Goal: Task Accomplishment & Management: Manage account settings

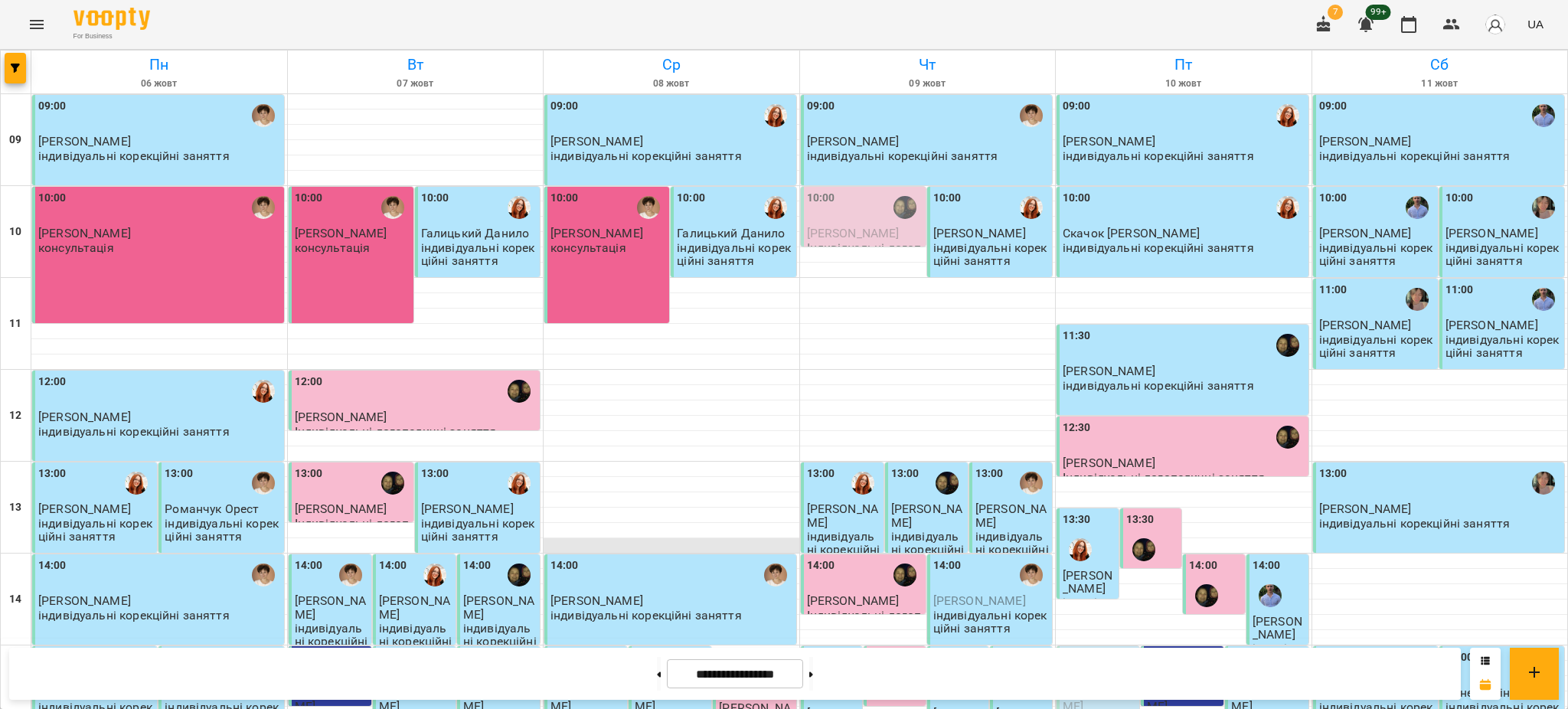
scroll to position [102, 0]
click at [814, 677] on button at bounding box center [811, 674] width 4 height 34
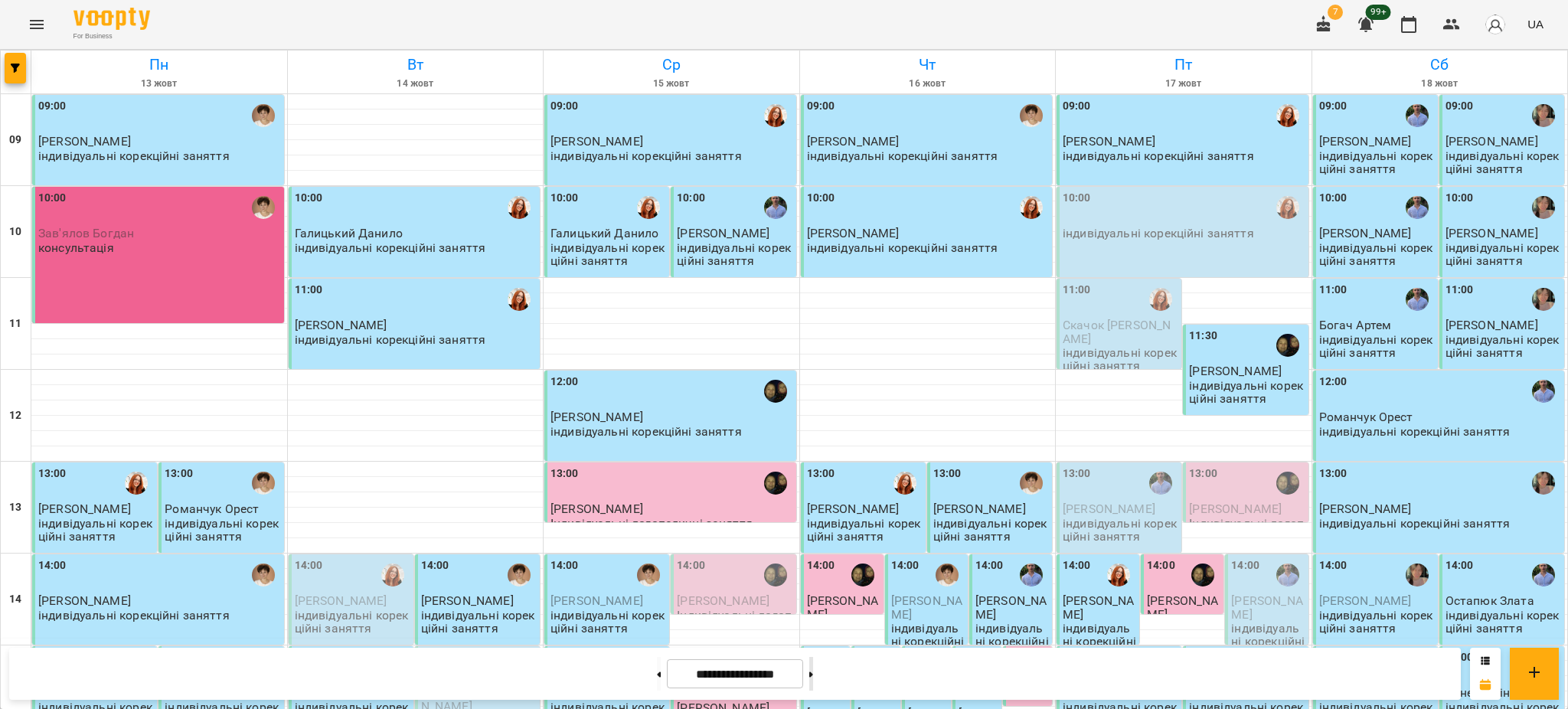
click at [814, 674] on icon at bounding box center [811, 674] width 4 height 6
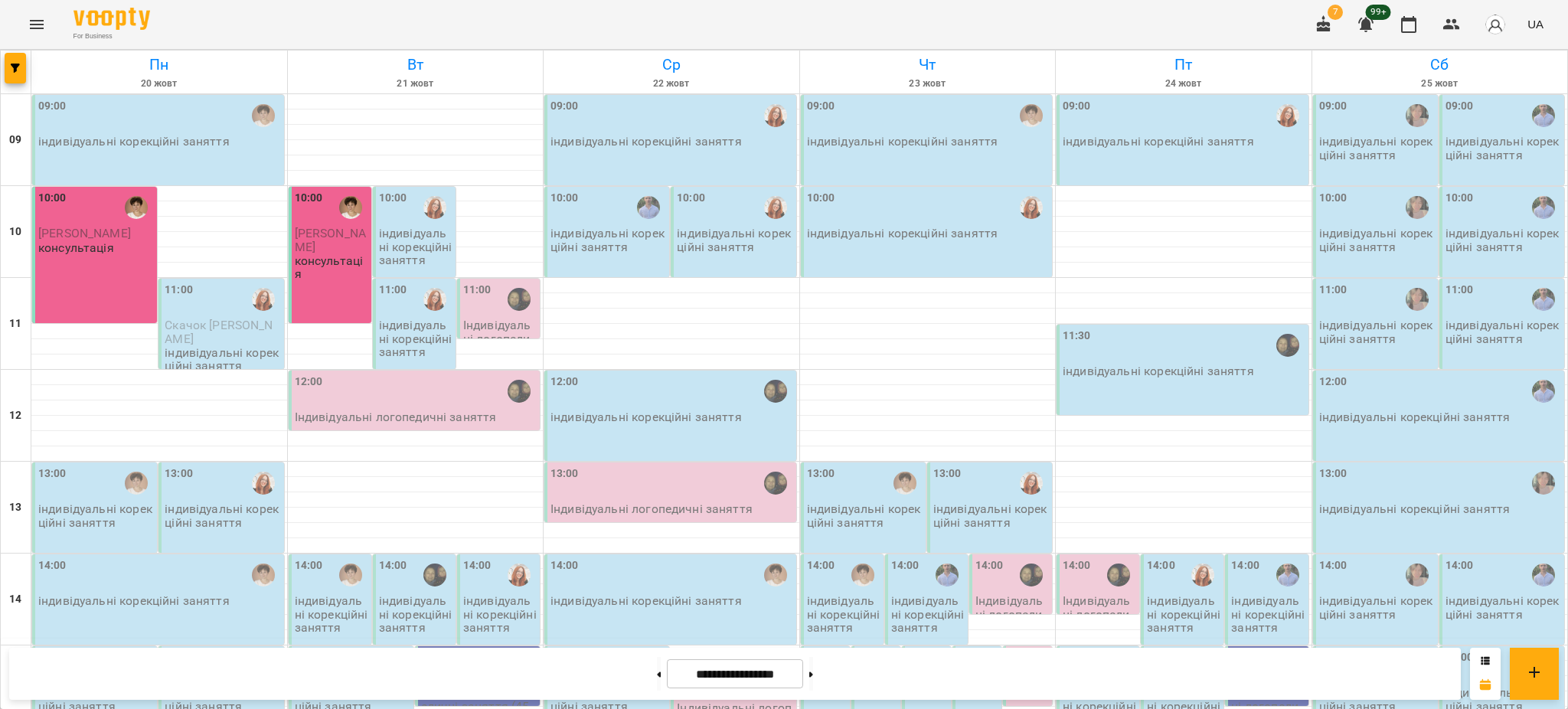
scroll to position [408, 0]
click at [657, 680] on button at bounding box center [659, 674] width 4 height 34
type input "**********"
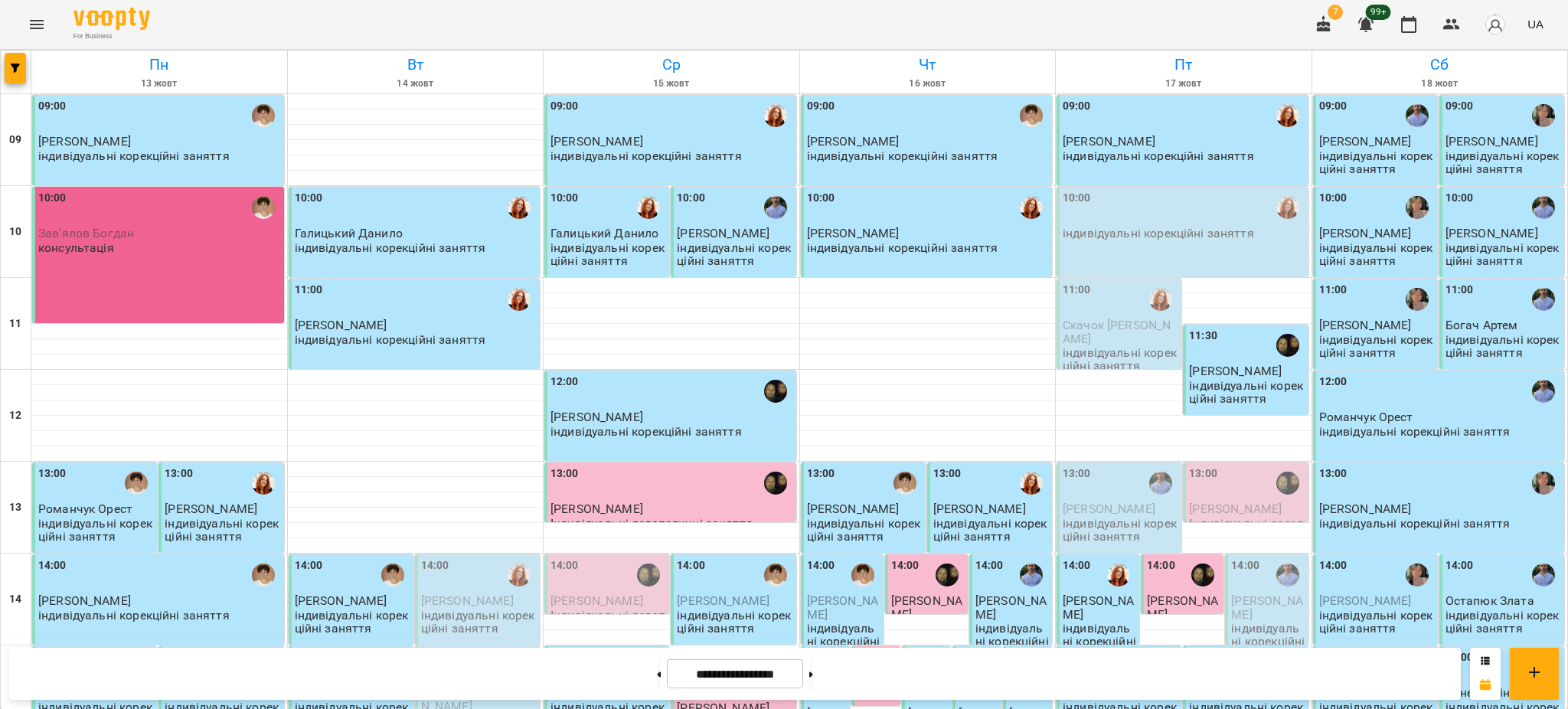
scroll to position [306, 0]
click at [32, 20] on icon "Menu" at bounding box center [37, 24] width 14 height 9
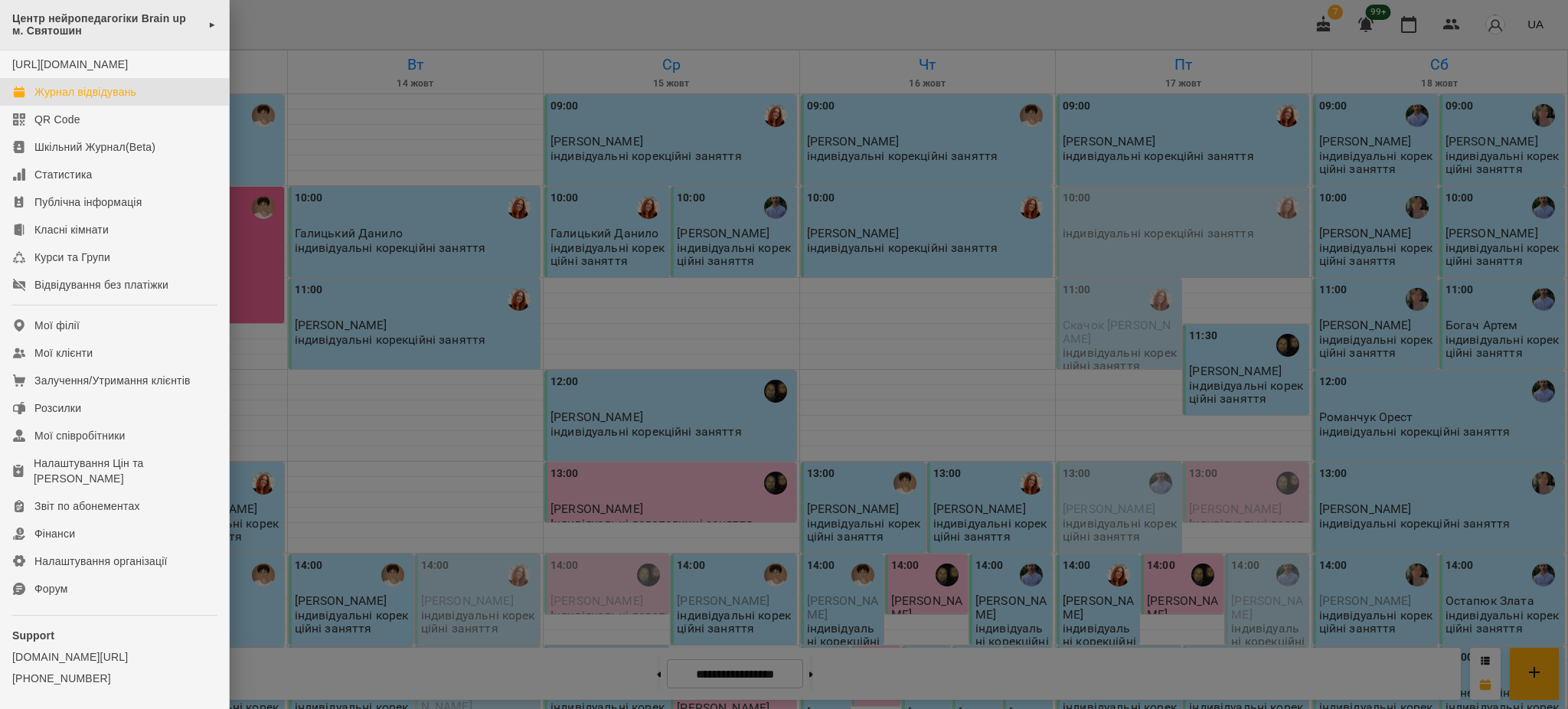
click at [108, 23] on span "Центр нейропедагогіки Brain up м. Святошин" at bounding box center [106, 24] width 188 height 25
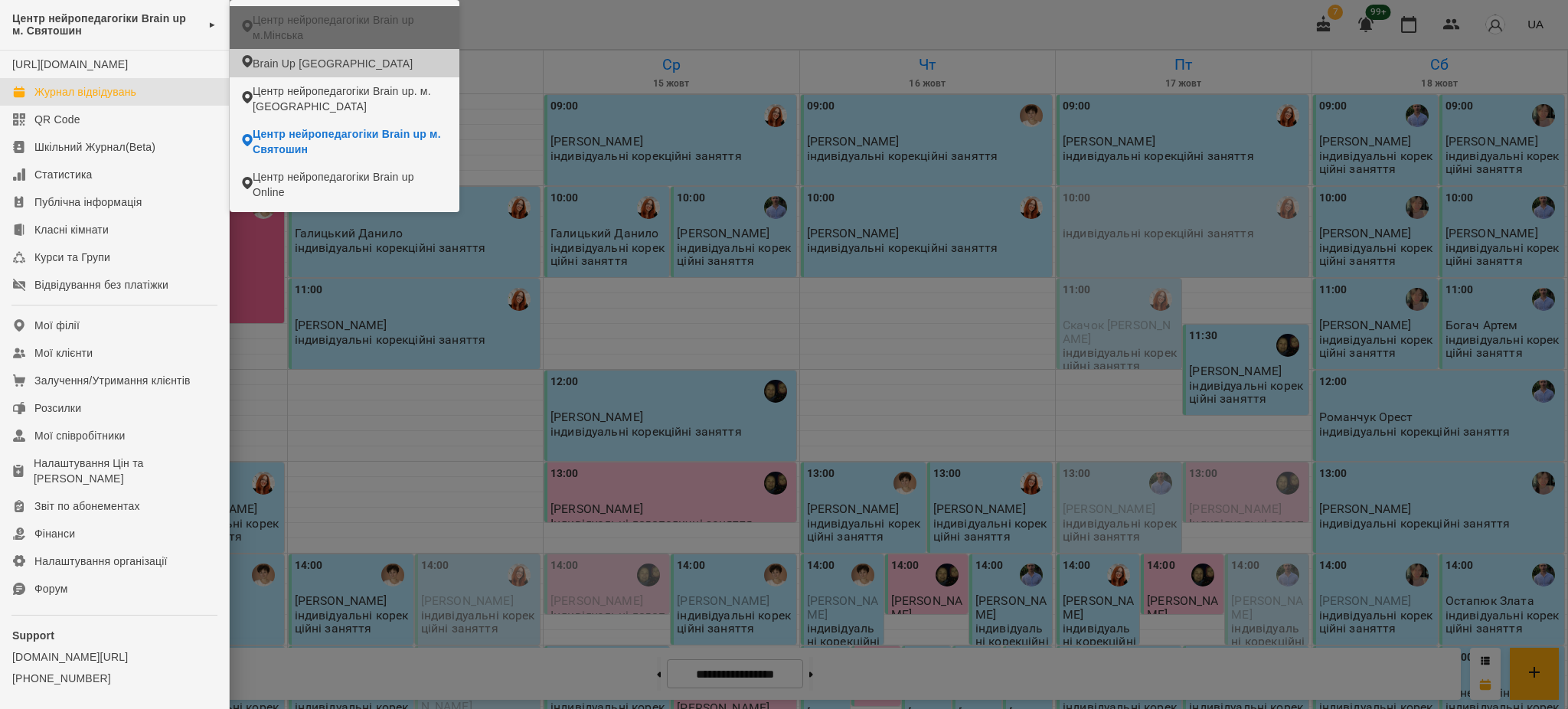
click at [335, 24] on span "Центр нейропедагогіки Brain up м.Мінська" at bounding box center [349, 27] width 195 height 31
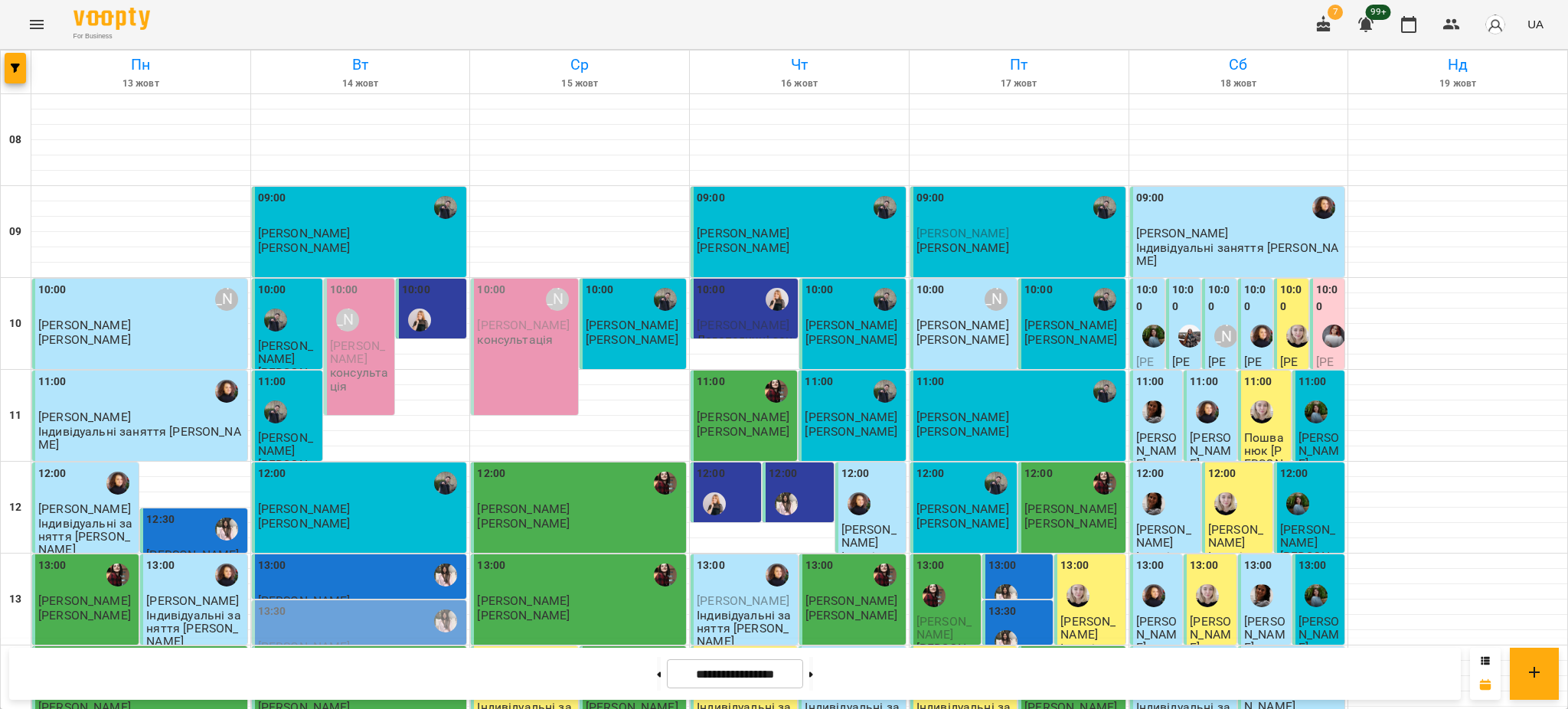
scroll to position [612, 0]
click at [28, 22] on icon "Menu" at bounding box center [37, 24] width 19 height 19
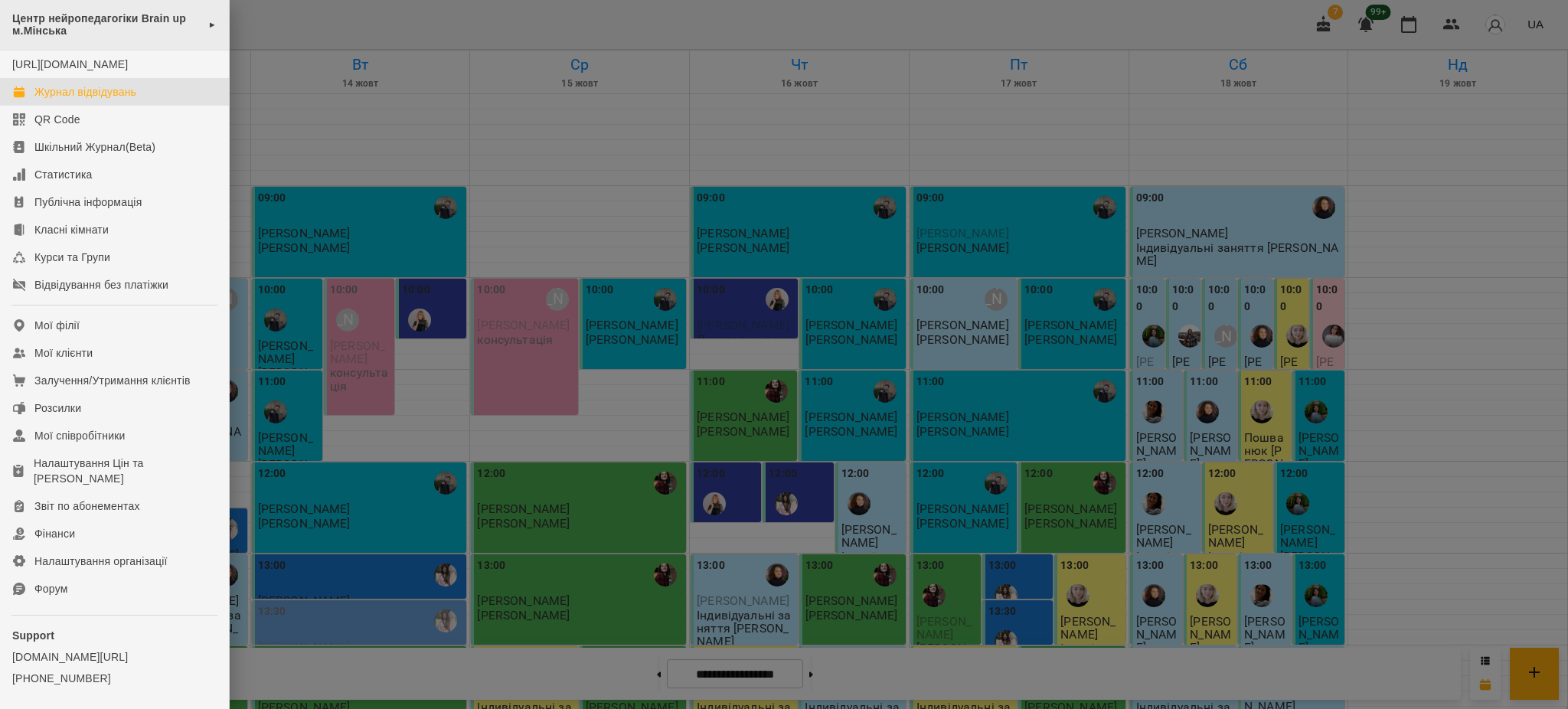
click at [92, 30] on span "Центр нейропедагогіки Brain up м.Мінська" at bounding box center [106, 24] width 188 height 25
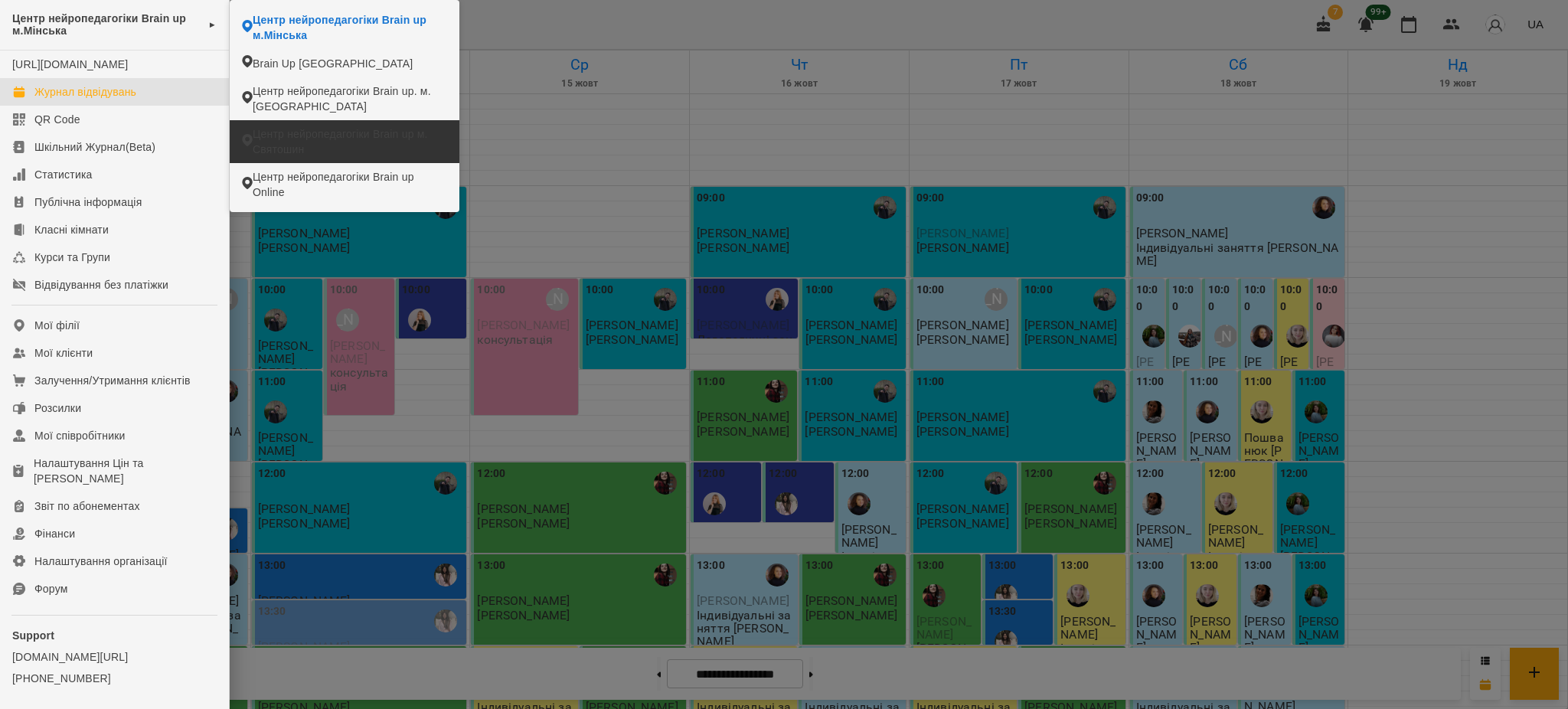
click at [314, 147] on span "Центр нейропедагогіки Brain up м. Святошин" at bounding box center [349, 141] width 195 height 31
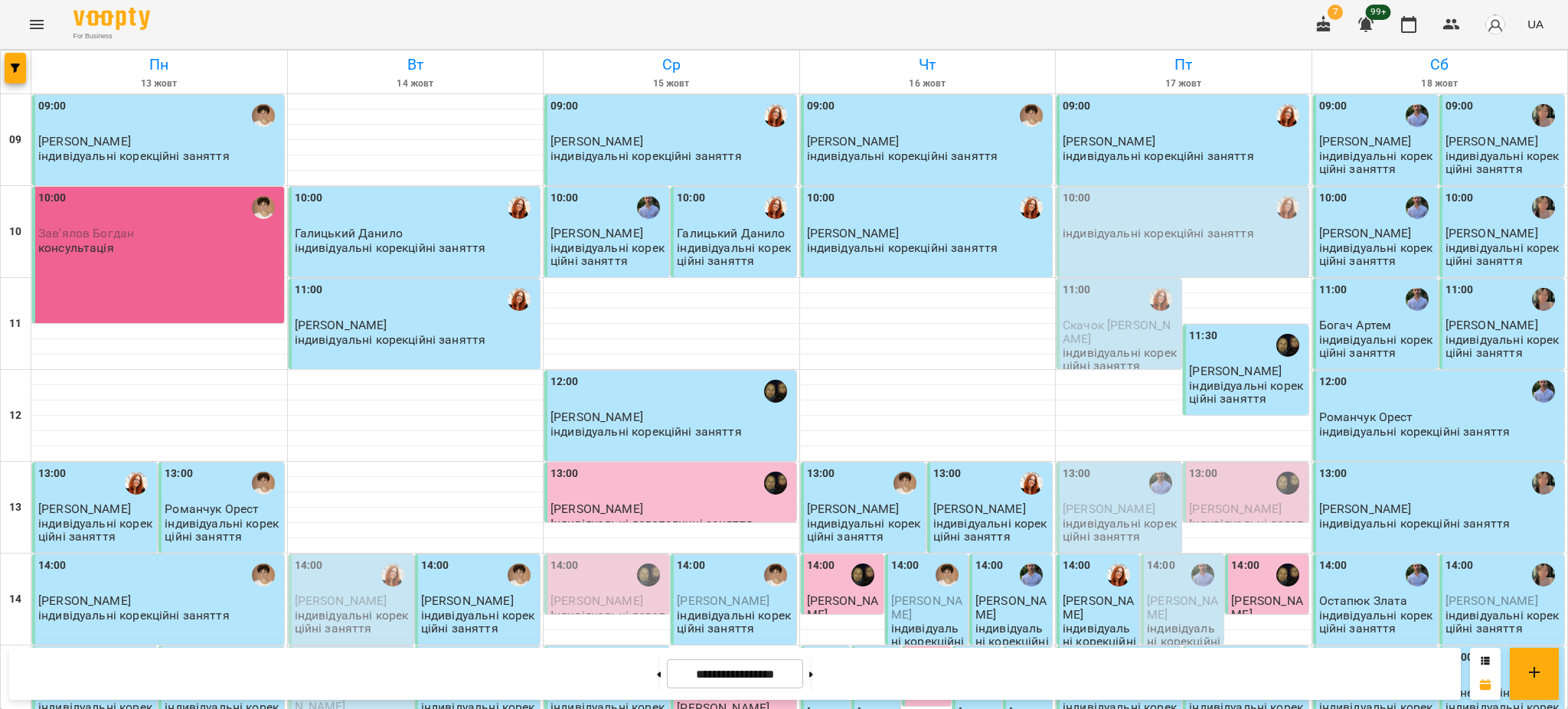
click at [582, 232] on span "[PERSON_NAME]" at bounding box center [597, 233] width 92 height 14
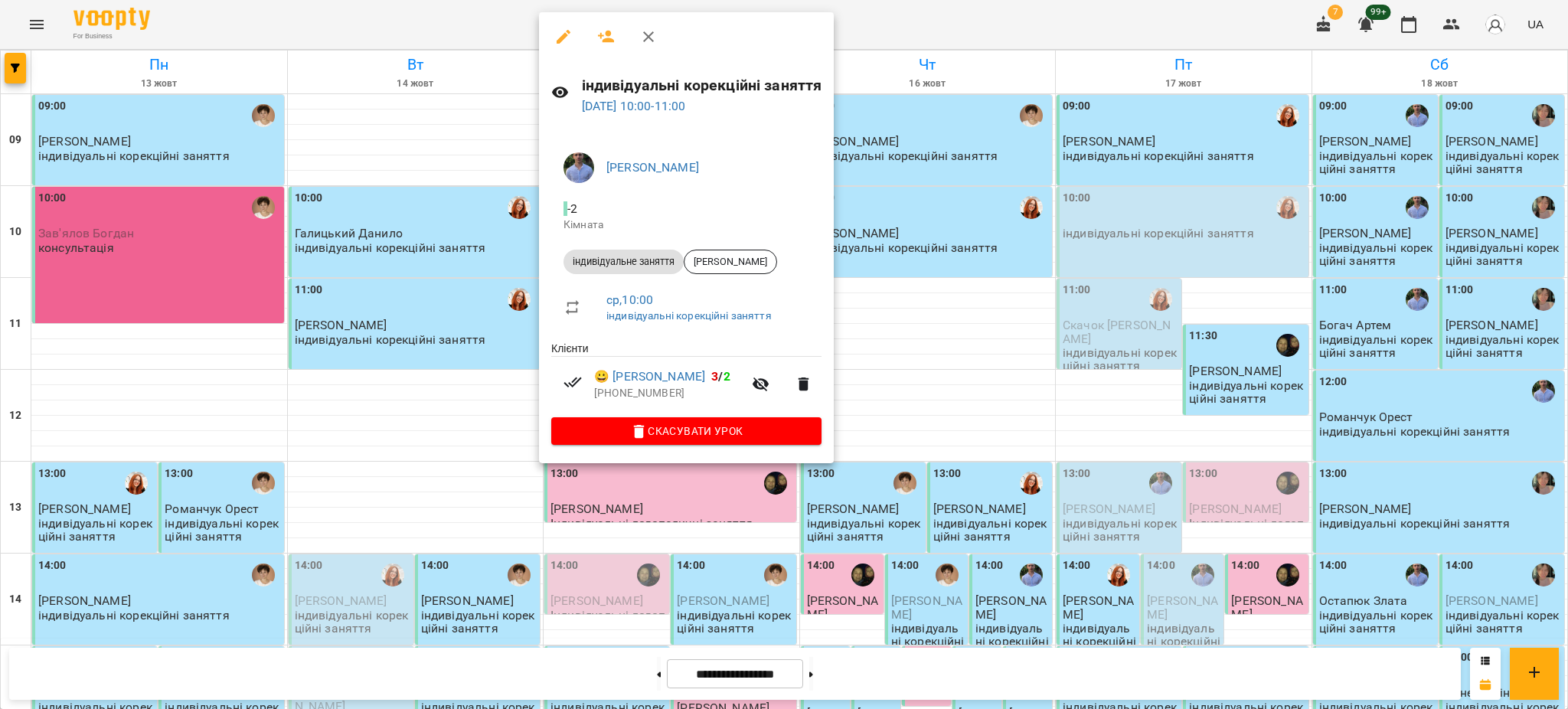
click at [559, 35] on icon "button" at bounding box center [564, 37] width 19 height 19
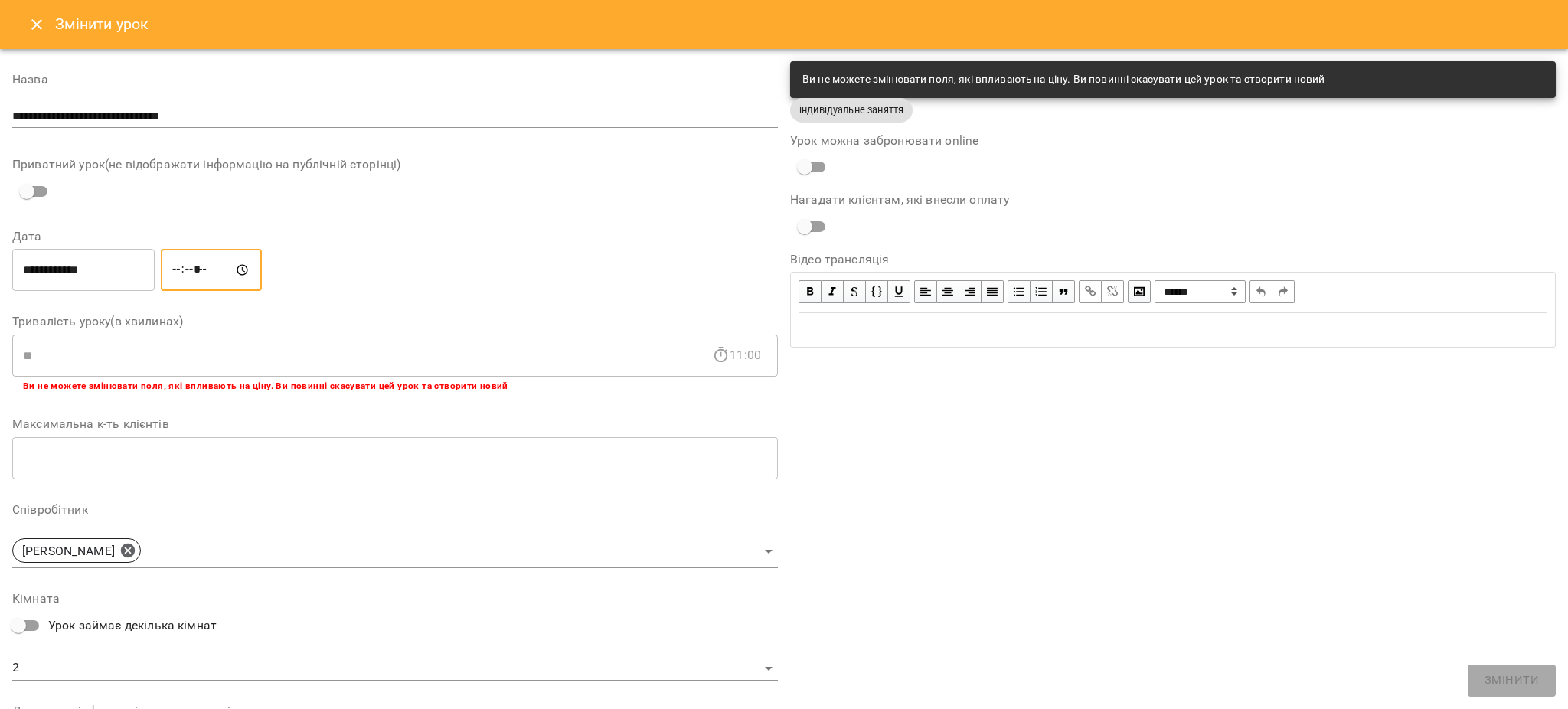
click at [191, 265] on input "*****" at bounding box center [211, 270] width 101 height 43
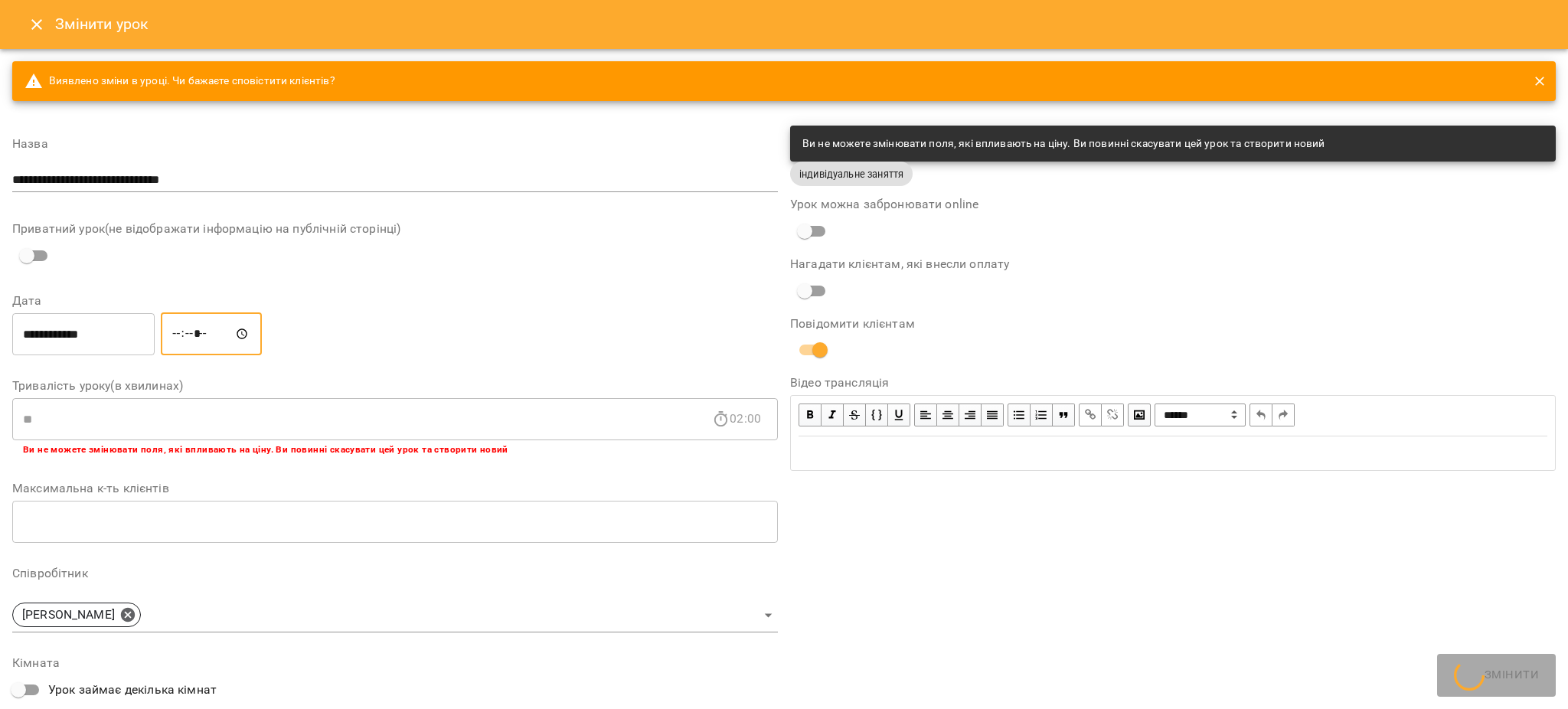
type input "*****"
click at [947, 600] on div "**********" at bounding box center [1173, 543] width 778 height 847
click at [1511, 680] on span "Змінити" at bounding box center [1512, 680] width 55 height 20
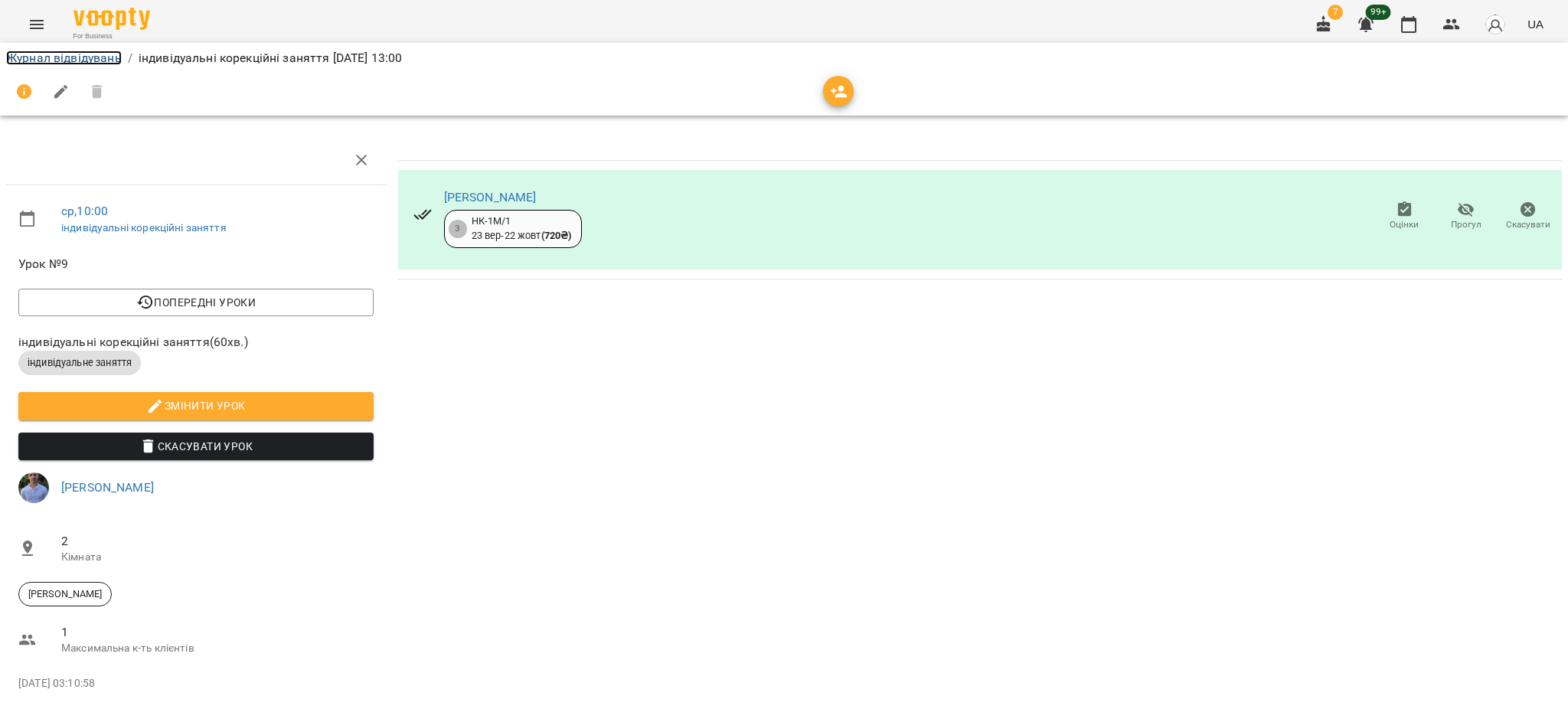
click at [61, 57] on link "Журнал відвідувань" at bounding box center [64, 57] width 116 height 14
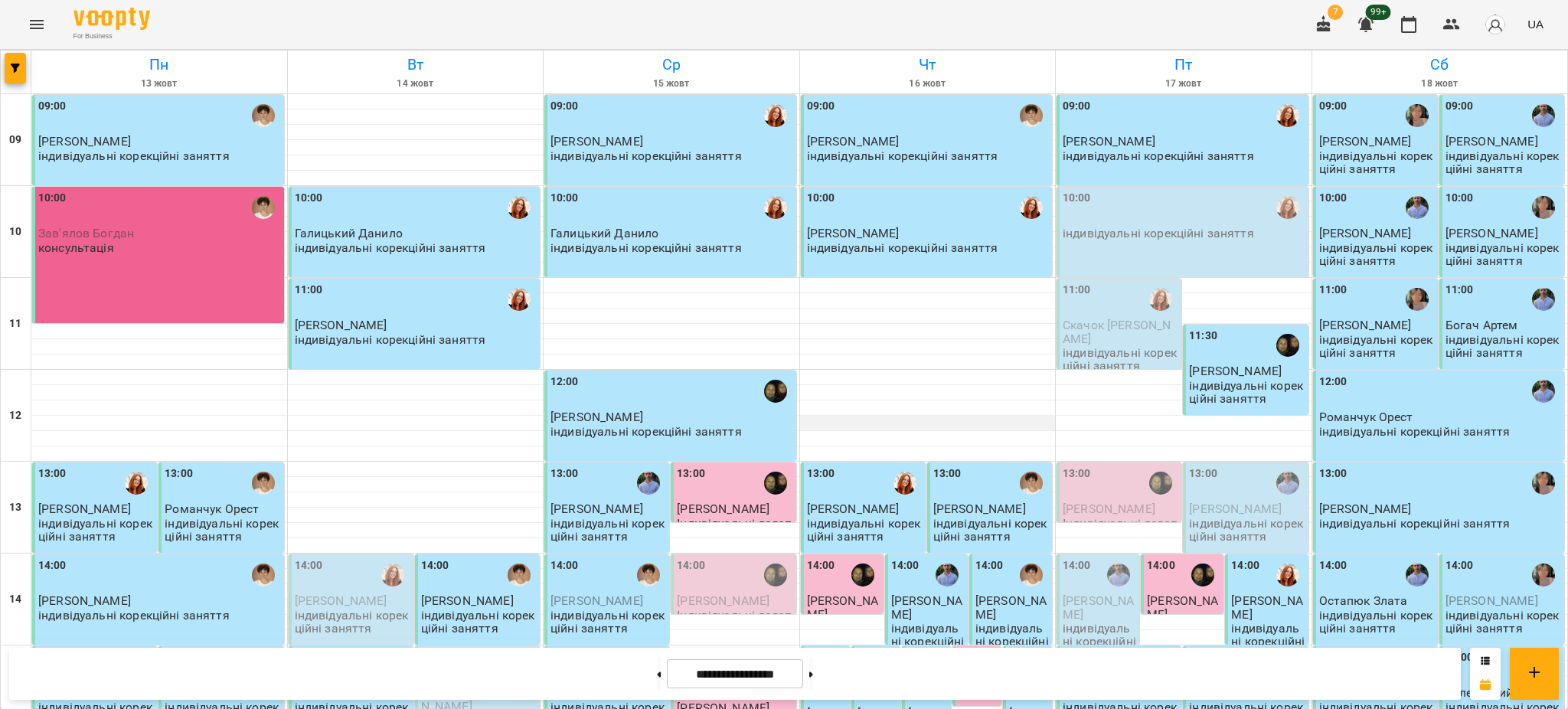
scroll to position [408, 0]
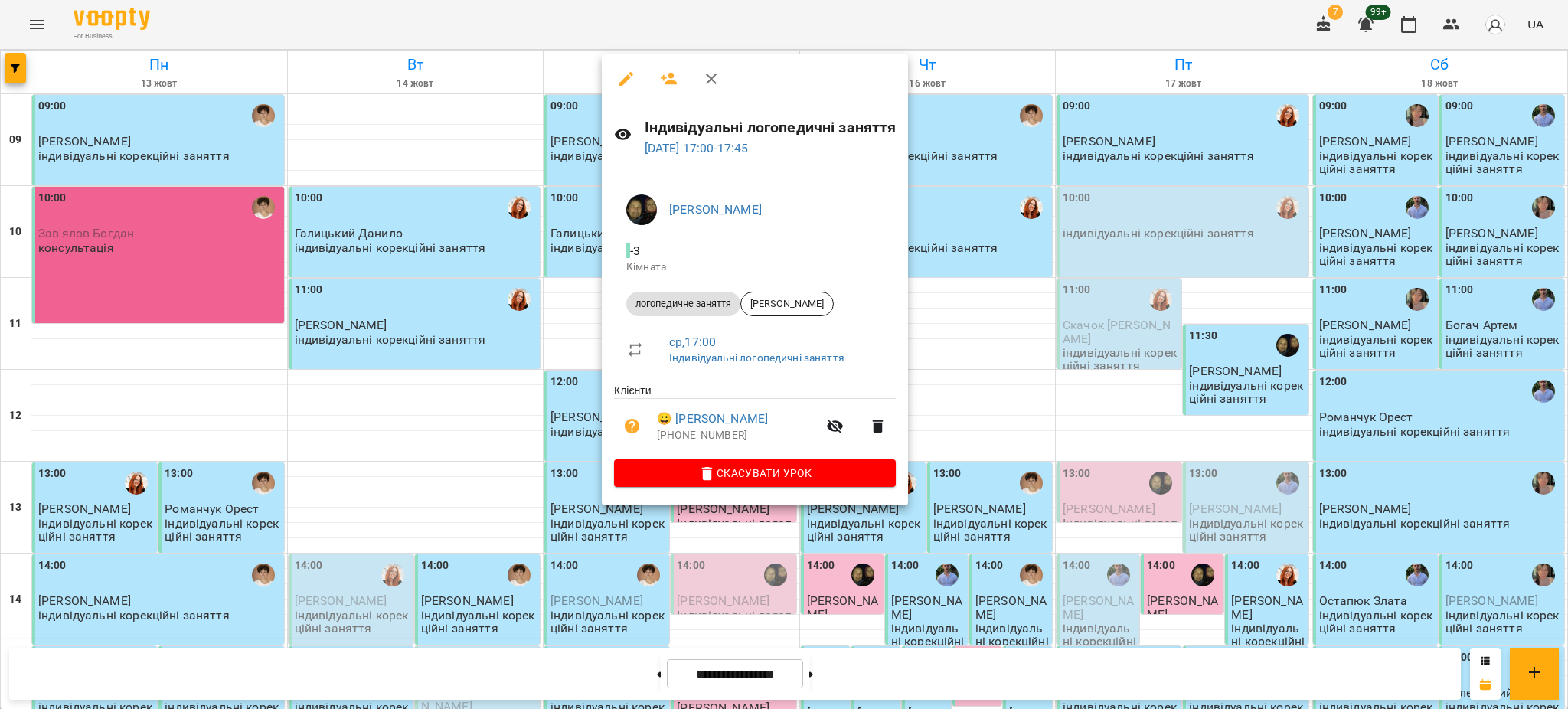
click at [946, 19] on div at bounding box center [784, 354] width 1568 height 709
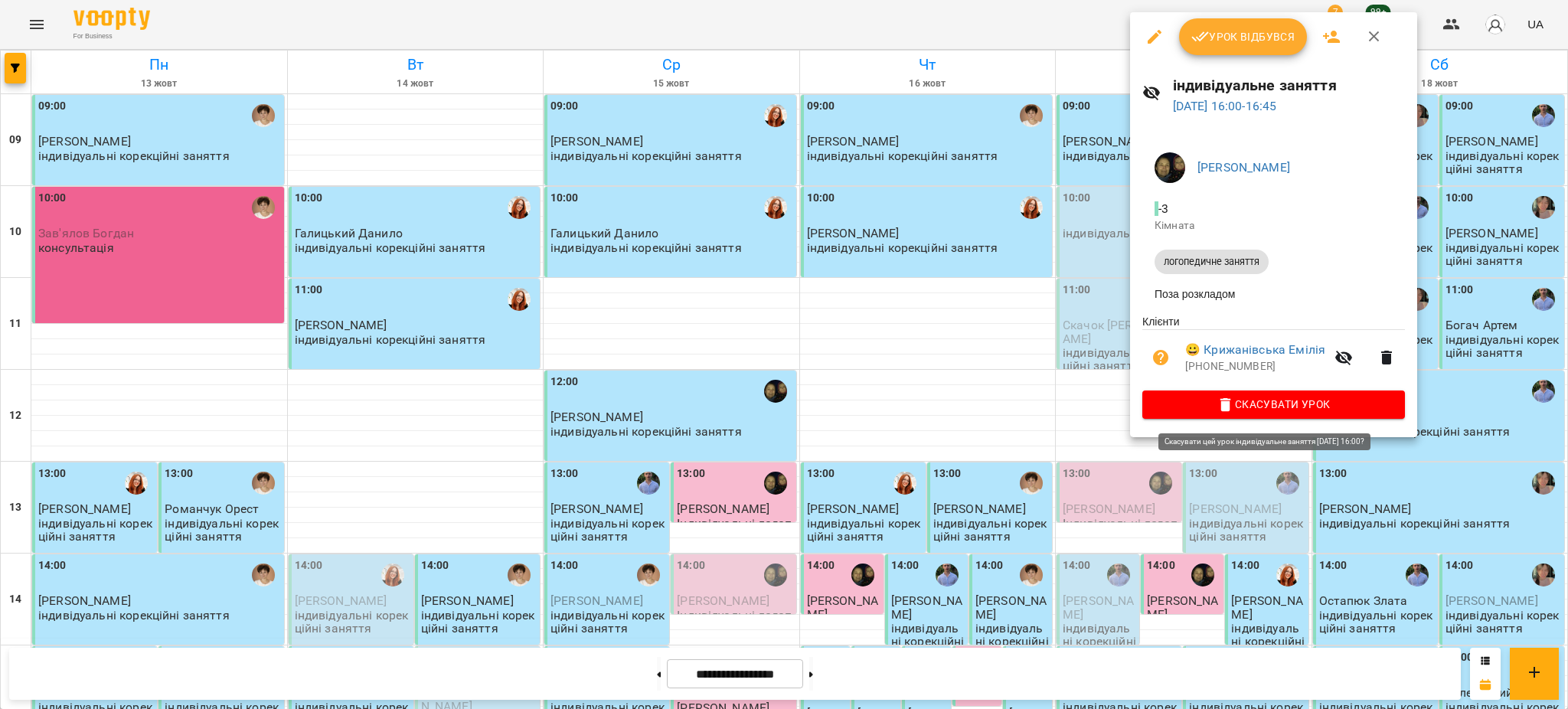
click at [1287, 410] on span "Скасувати Урок" at bounding box center [1273, 405] width 238 height 19
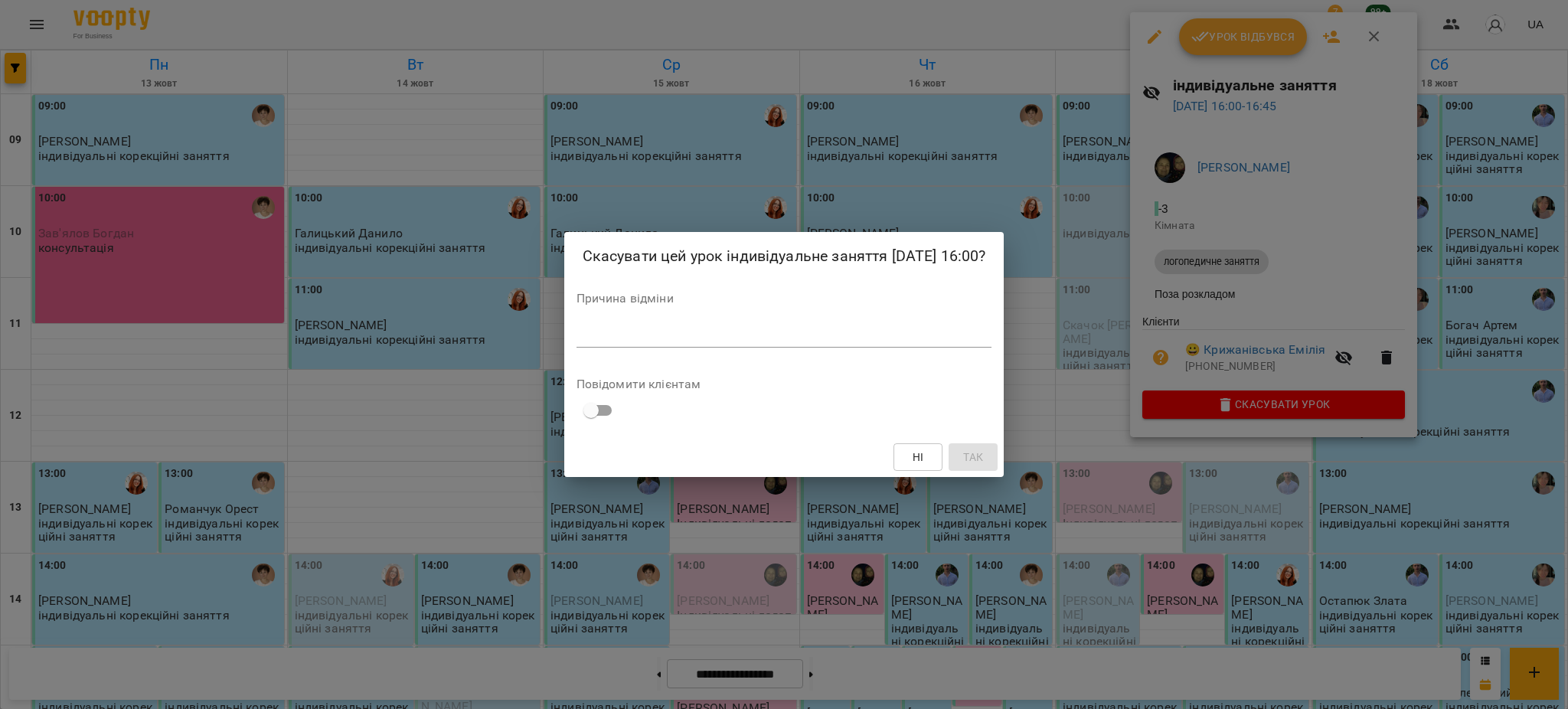
click at [732, 338] on div "*" at bounding box center [784, 335] width 416 height 24
type textarea "*"
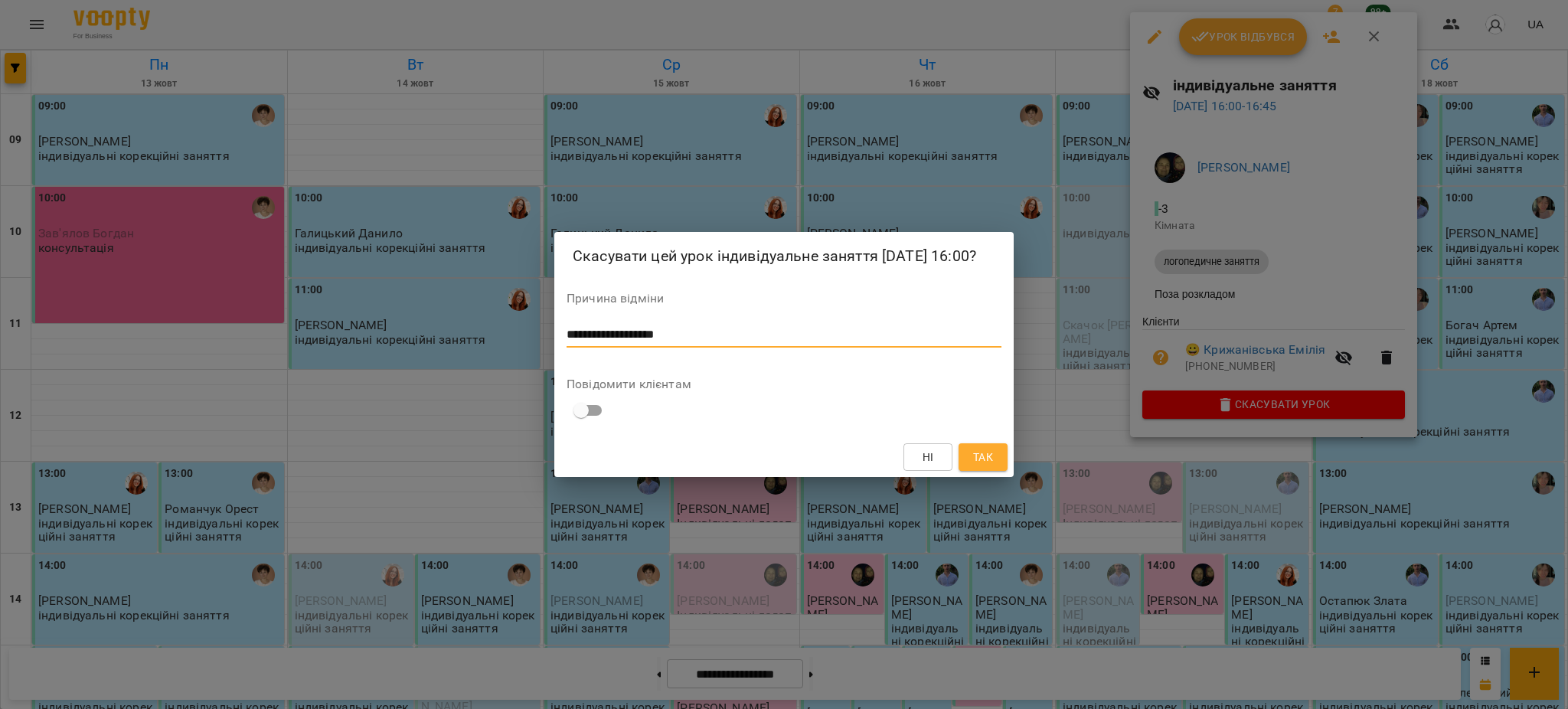
type textarea "**********"
click at [984, 466] on span "Так" at bounding box center [982, 458] width 20 height 19
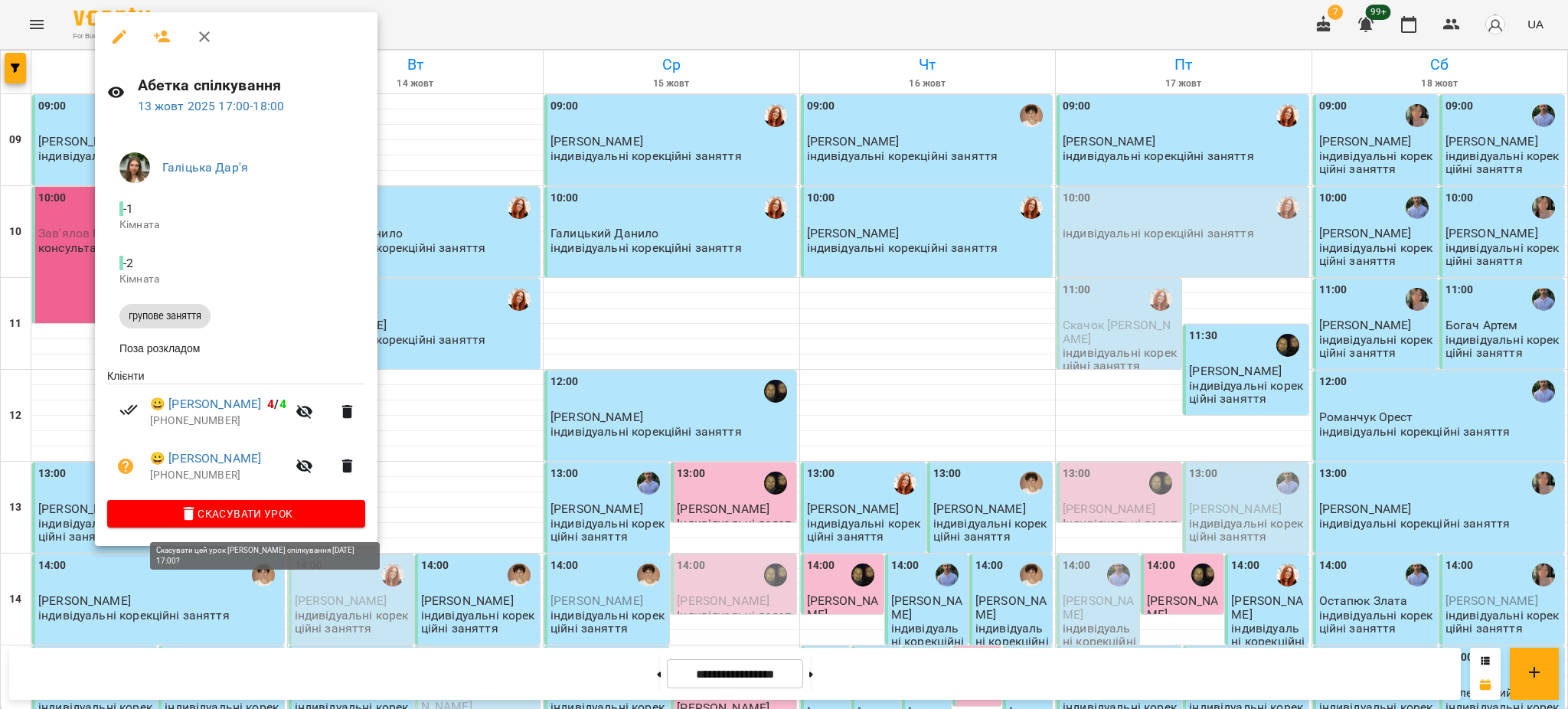
click at [247, 520] on span "Скасувати Урок" at bounding box center [236, 514] width 234 height 19
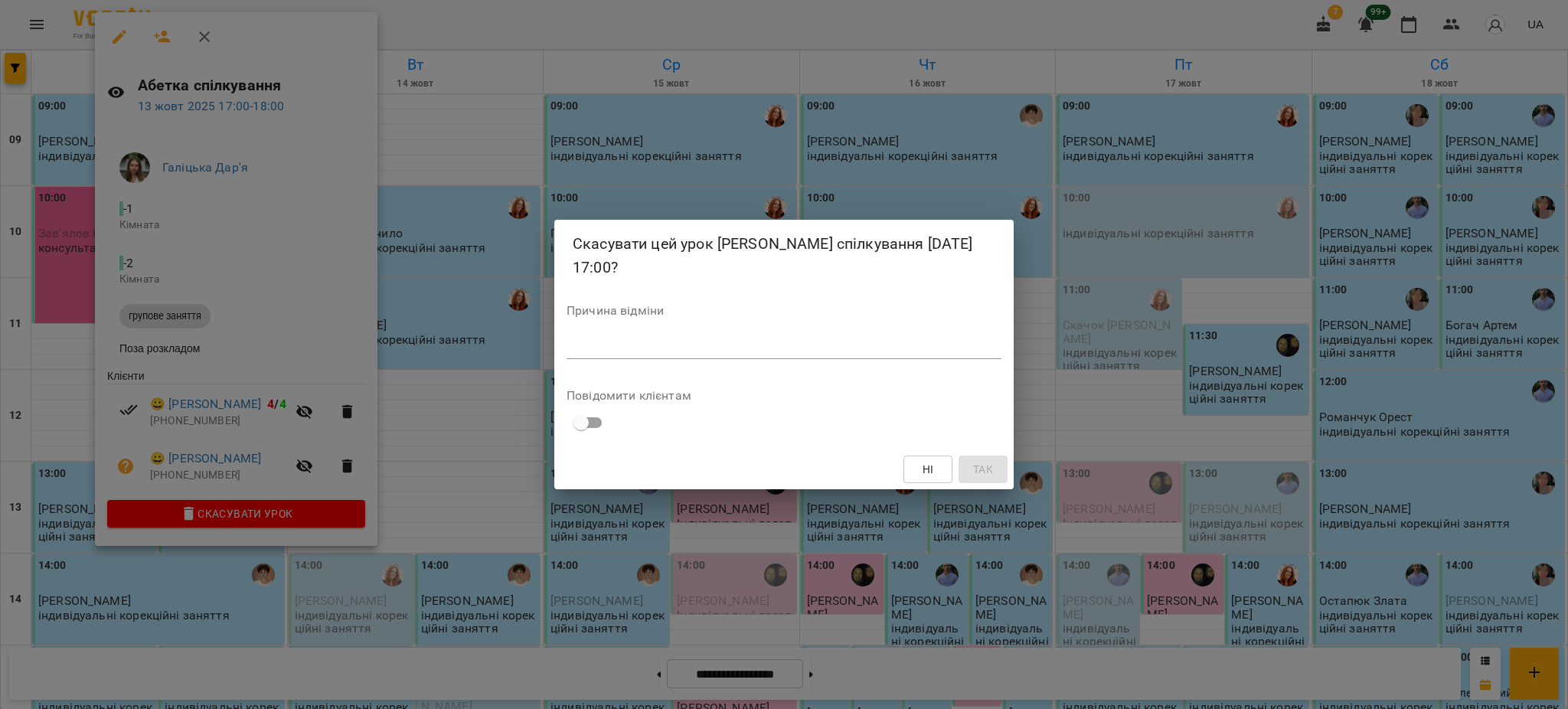
click at [608, 343] on textarea at bounding box center [784, 346] width 435 height 14
type textarea "**********"
click at [983, 471] on span "Так" at bounding box center [982, 470] width 20 height 19
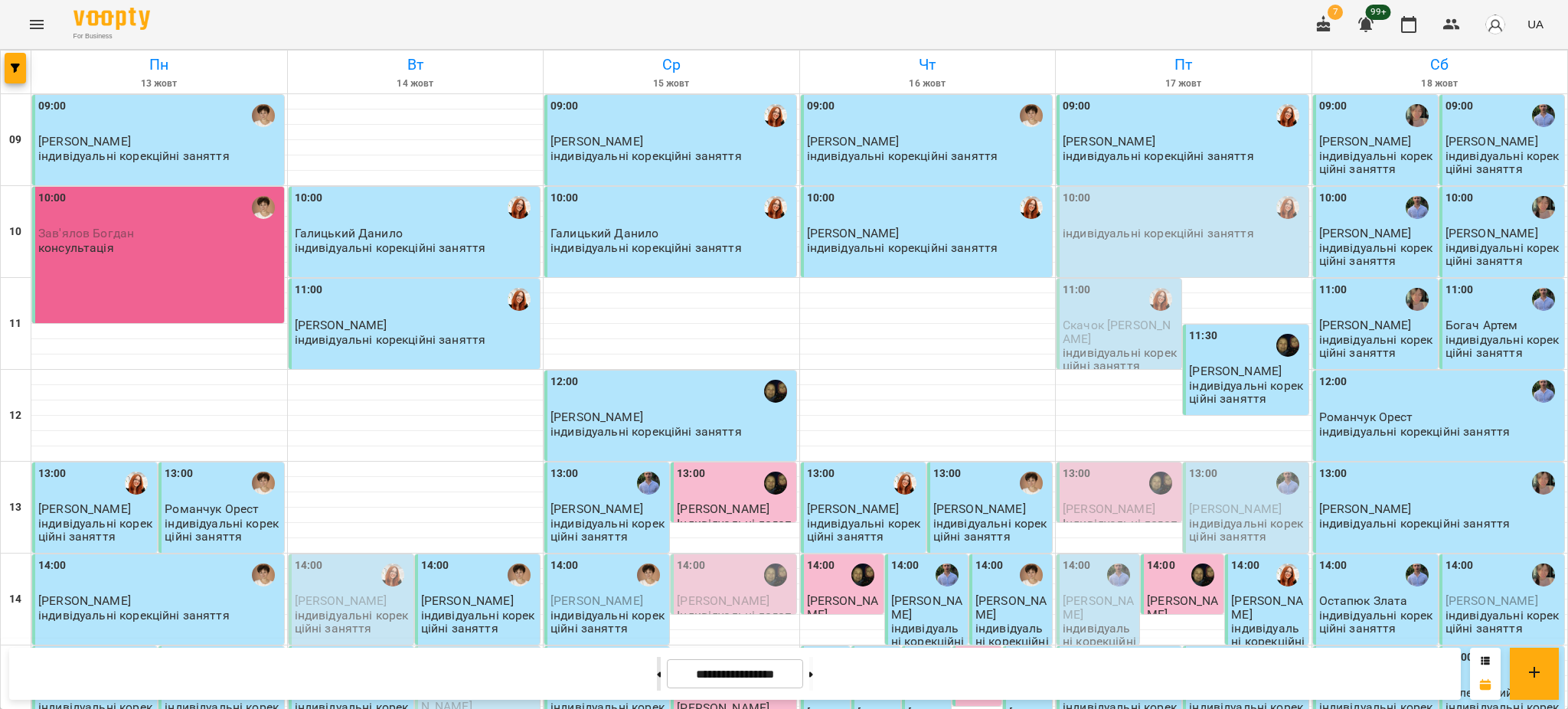
click at [657, 680] on button at bounding box center [659, 674] width 4 height 34
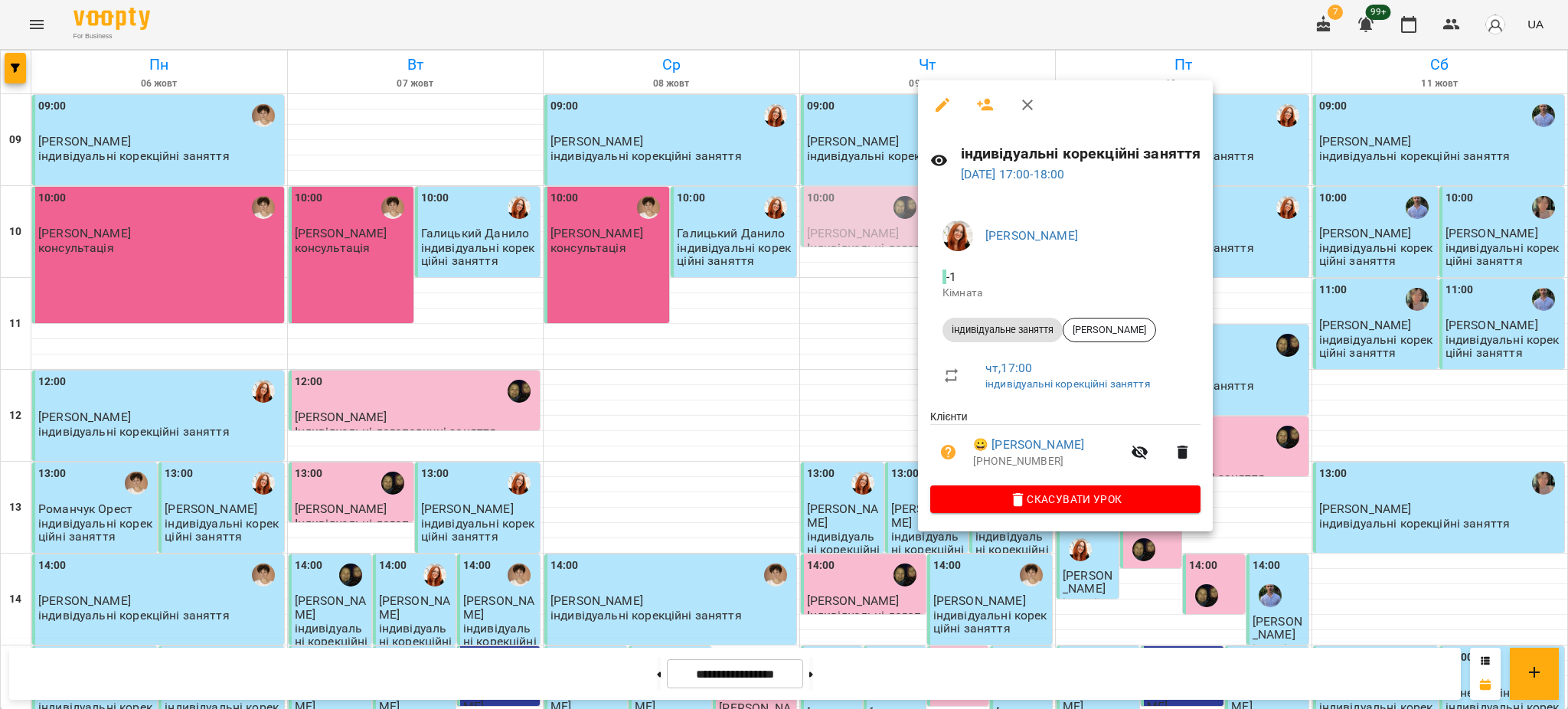
click at [928, 19] on div at bounding box center [784, 354] width 1568 height 709
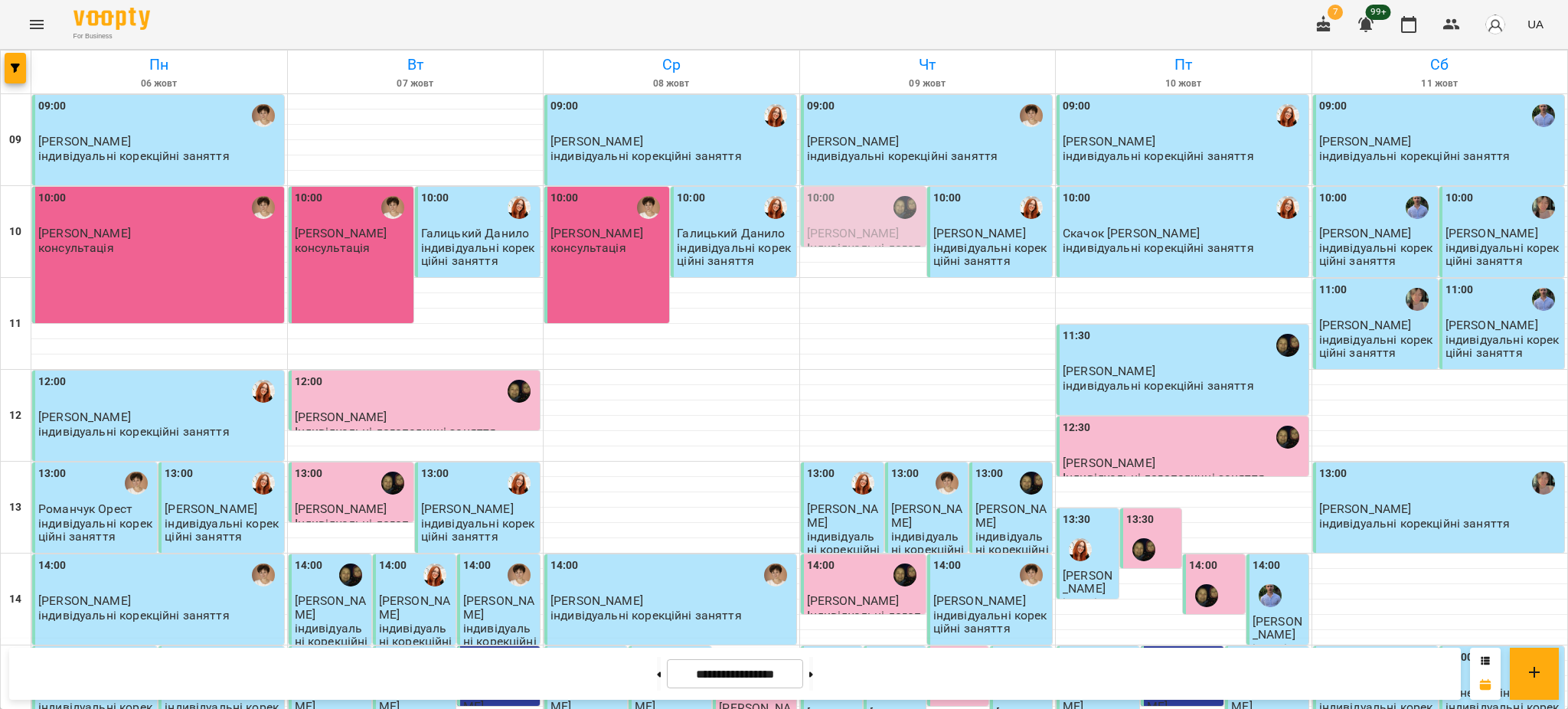
scroll to position [203, 0]
click at [814, 675] on button at bounding box center [811, 674] width 4 height 34
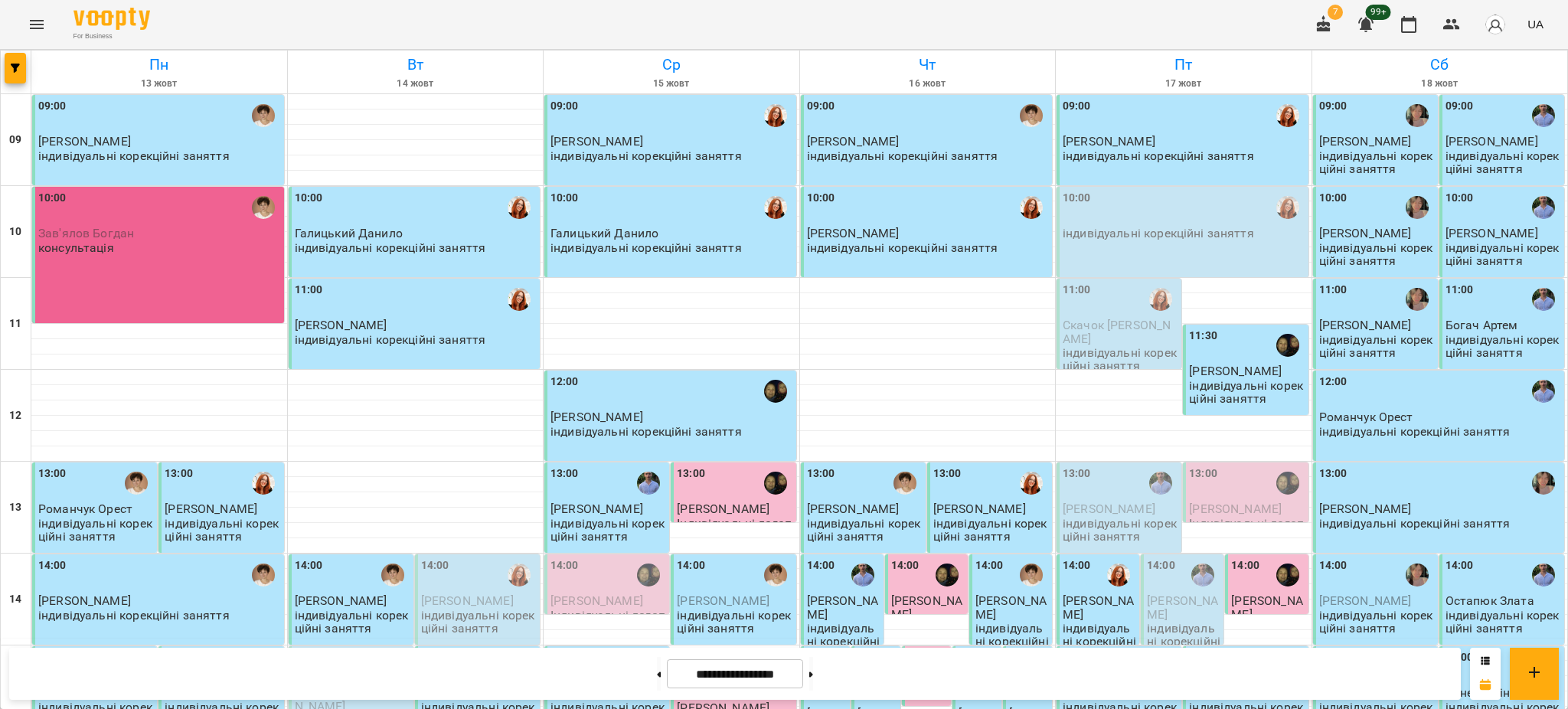
scroll to position [0, 0]
click at [657, 675] on button at bounding box center [659, 674] width 4 height 34
type input "**********"
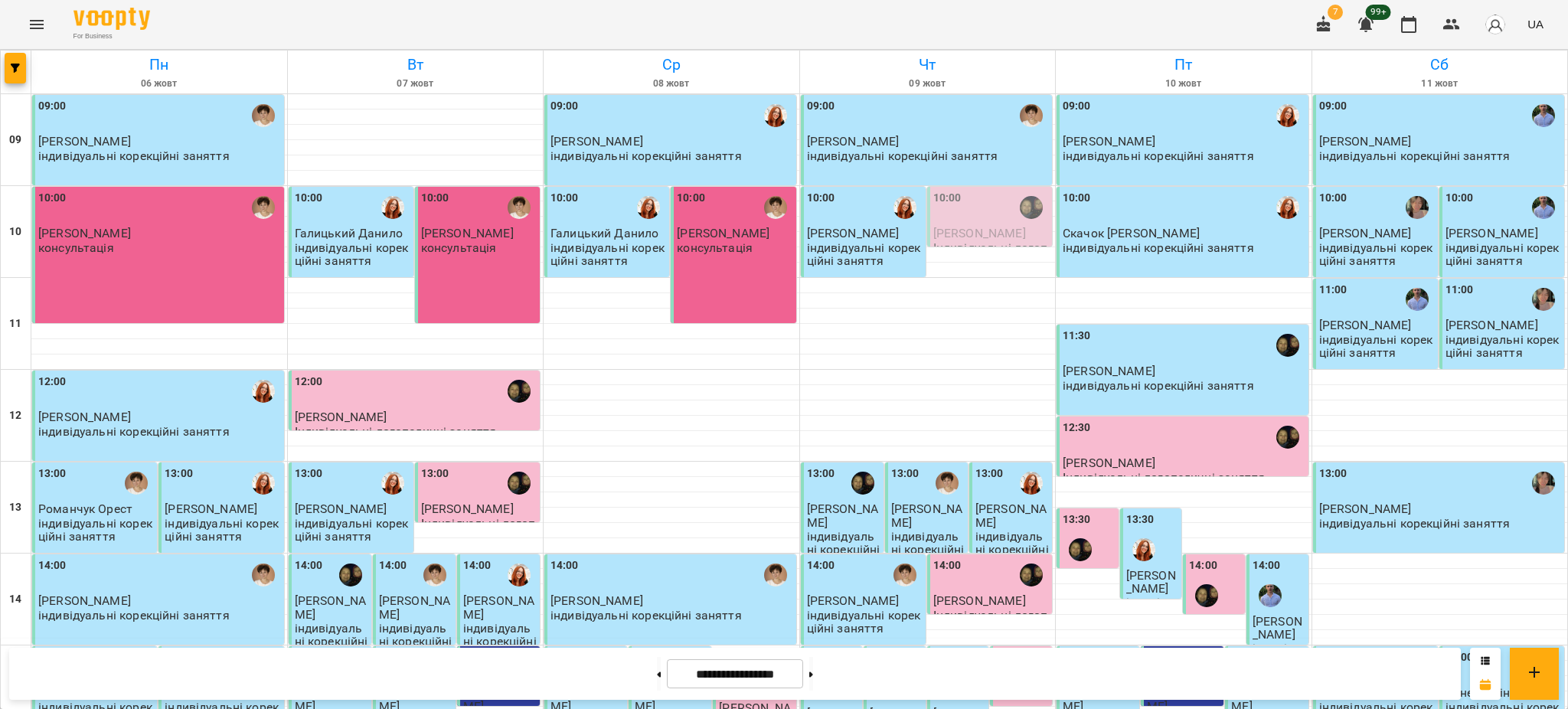
scroll to position [464, 0]
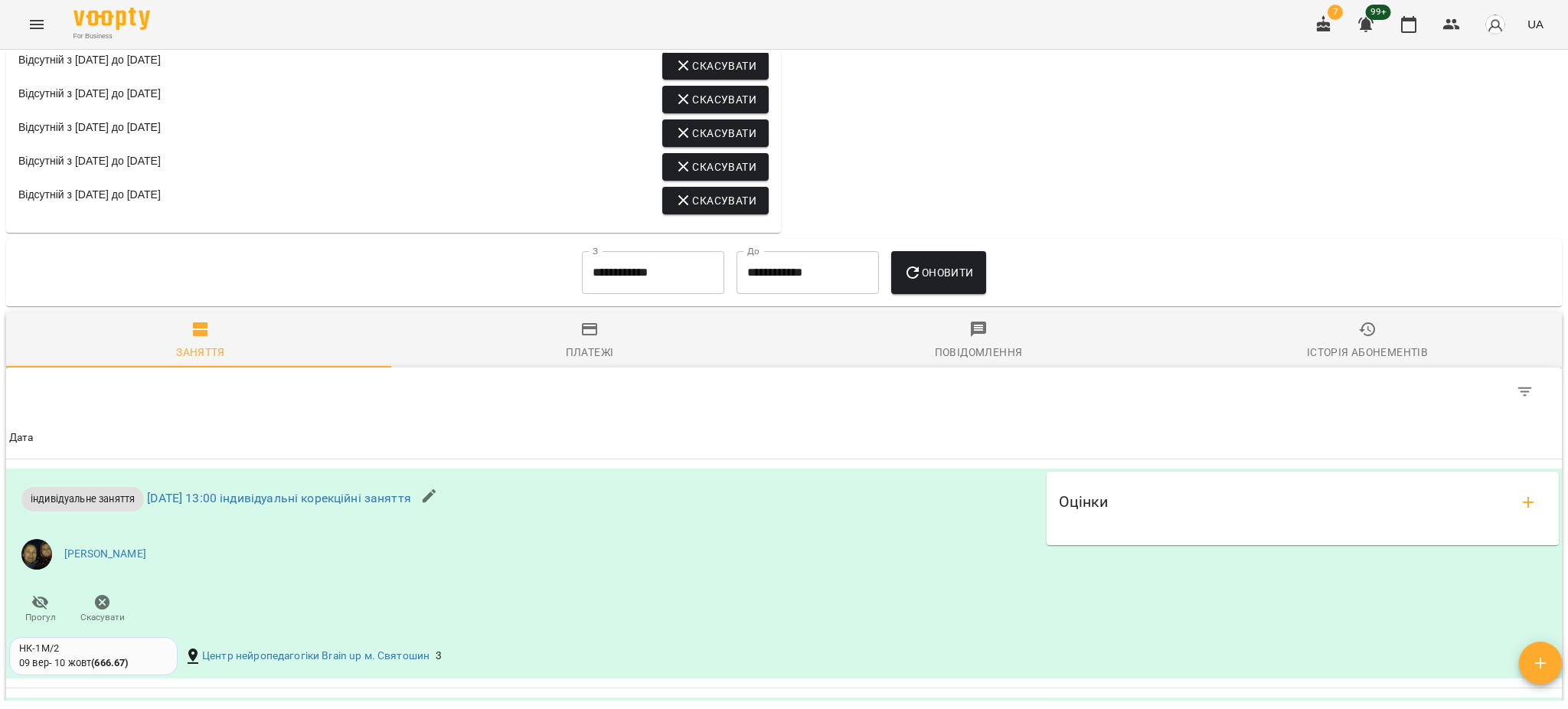
click at [1342, 334] on span "Історія абонементів" at bounding box center [1367, 341] width 371 height 41
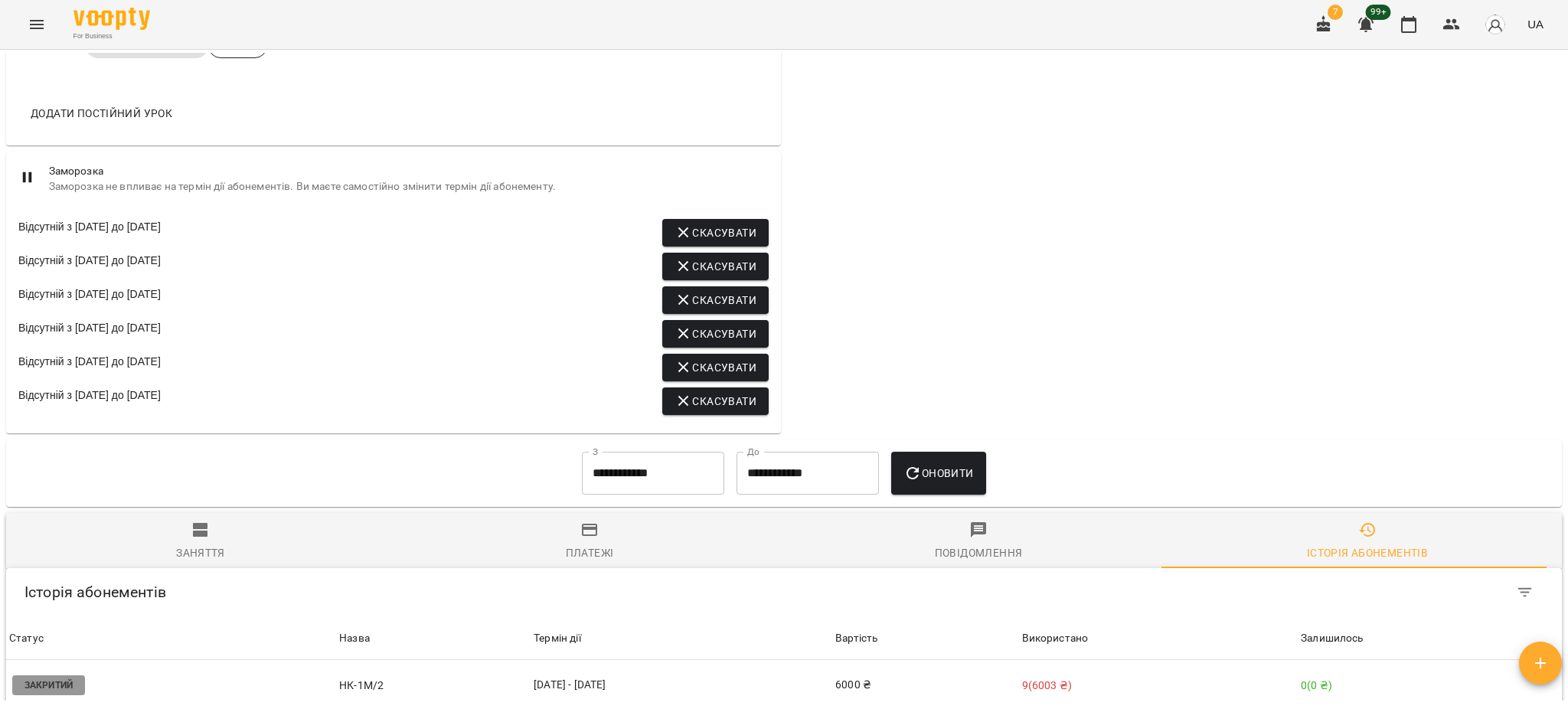
scroll to position [919, 0]
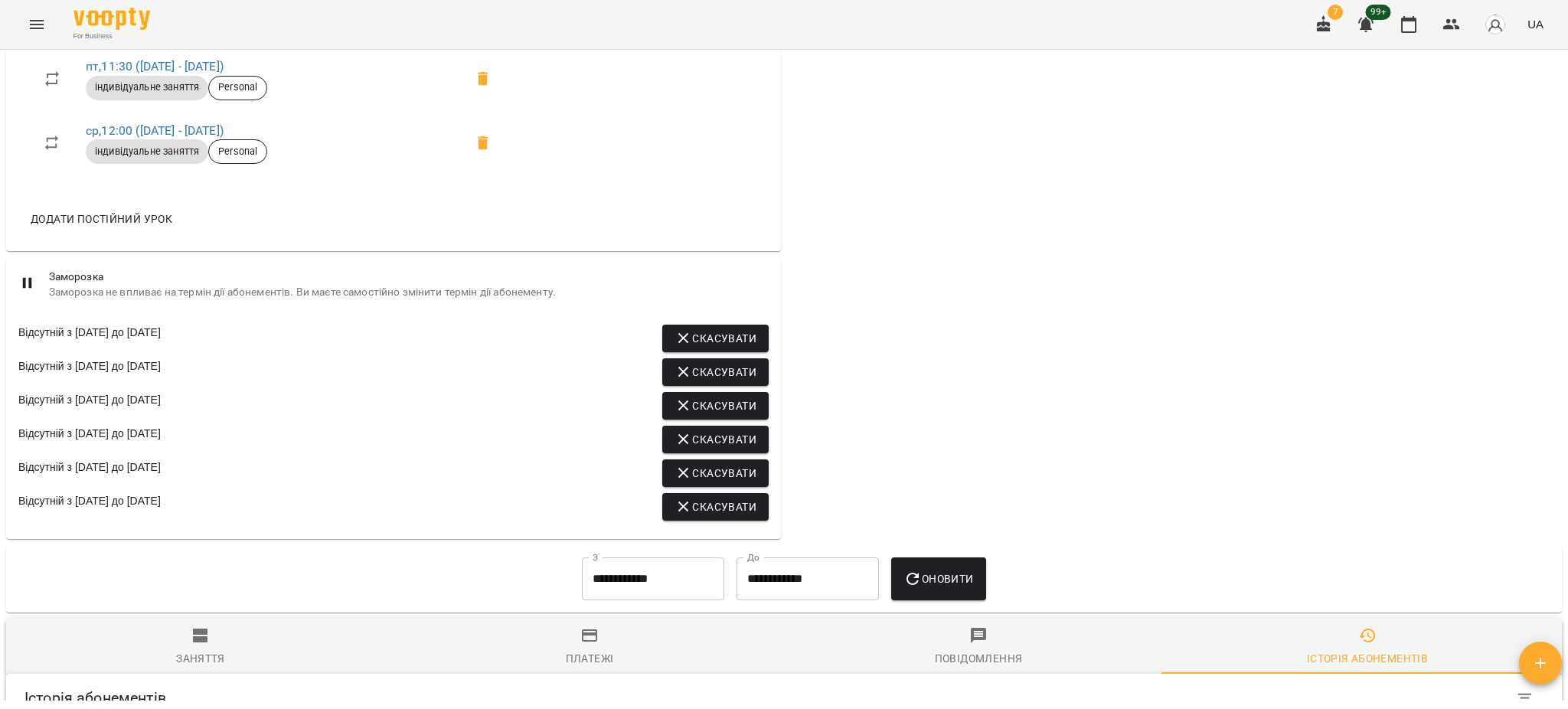
drag, startPoint x: 184, startPoint y: 651, endPoint x: 197, endPoint y: 649, distance: 13.2
click at [185, 651] on span "Заняття" at bounding box center [201, 647] width 371 height 41
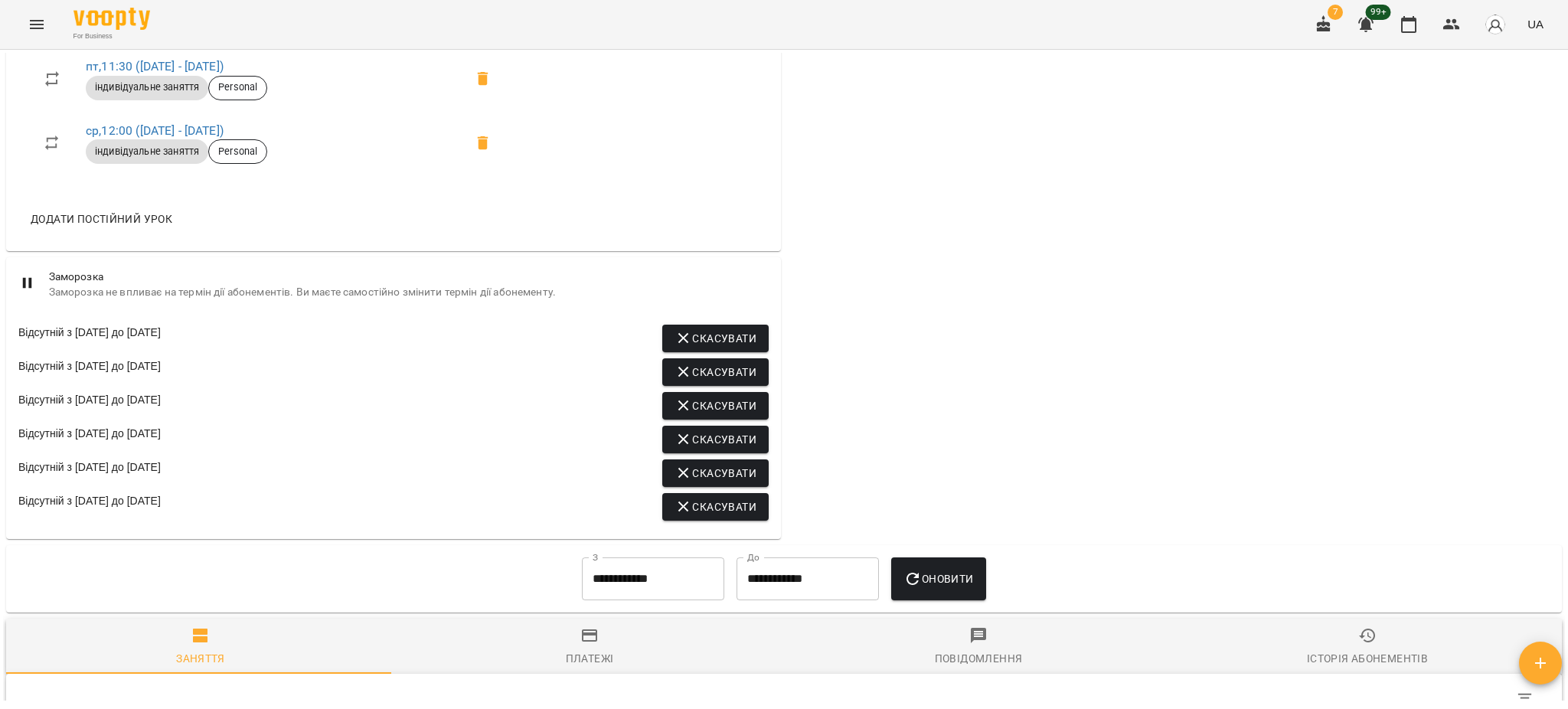
click at [1358, 645] on icon "button" at bounding box center [1367, 636] width 19 height 19
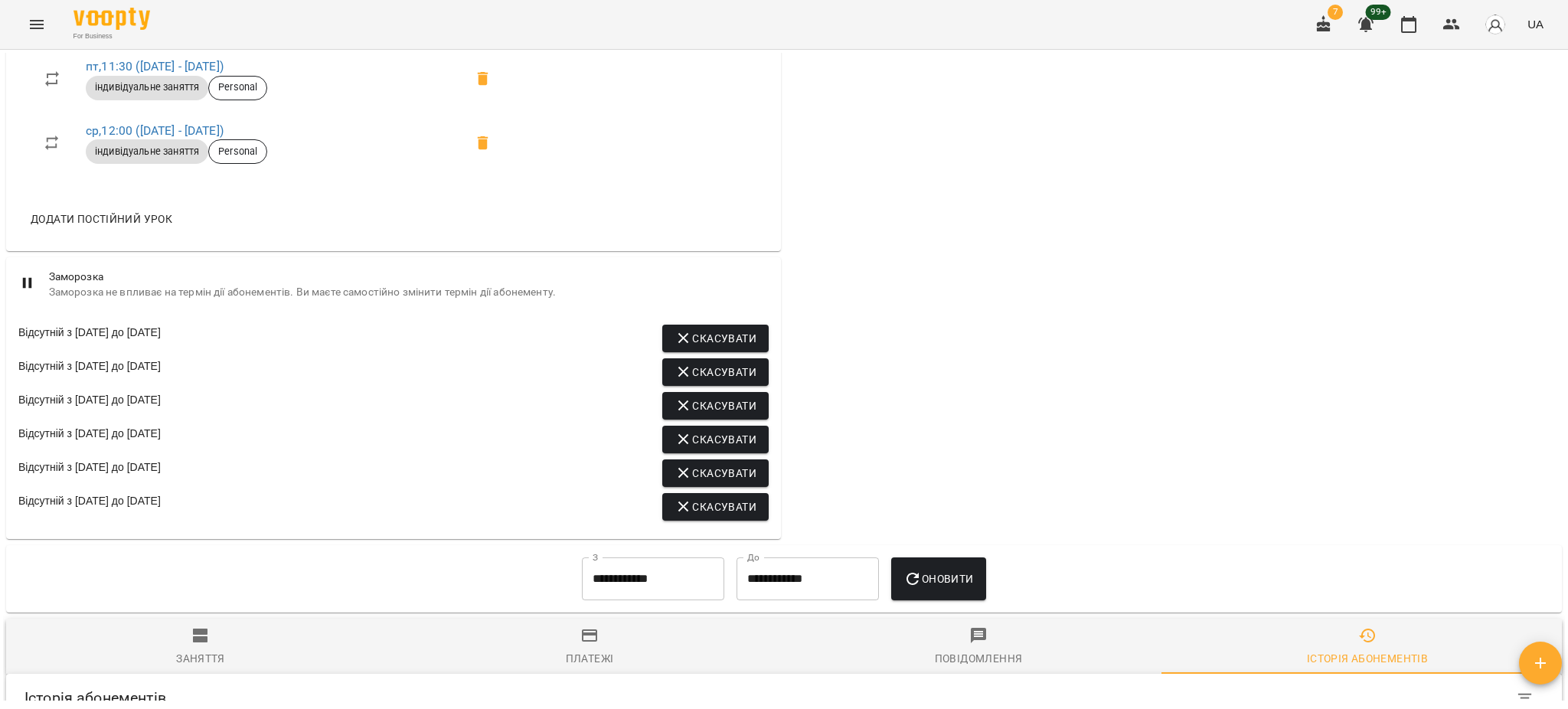
scroll to position [1225, 0]
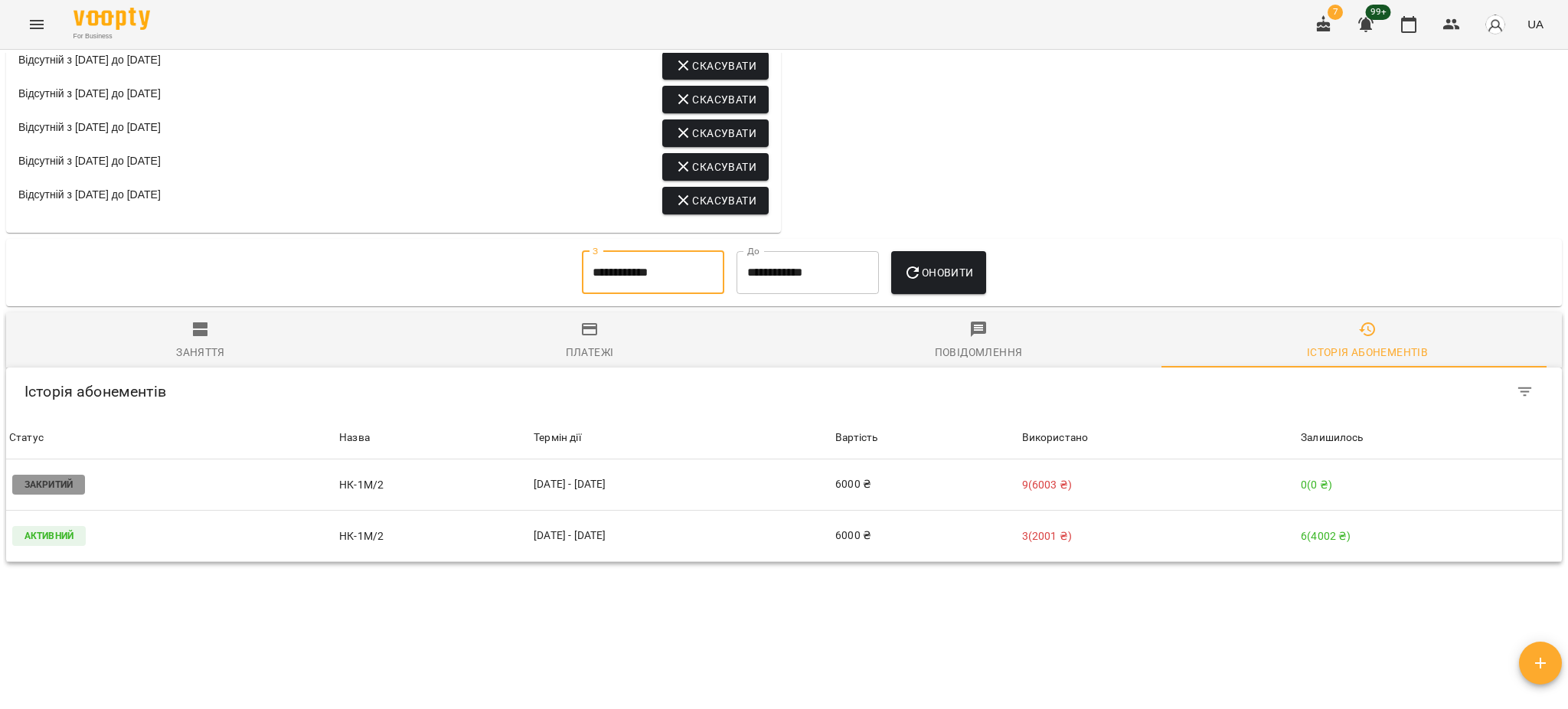
click at [597, 277] on input "**********" at bounding box center [653, 273] width 142 height 43
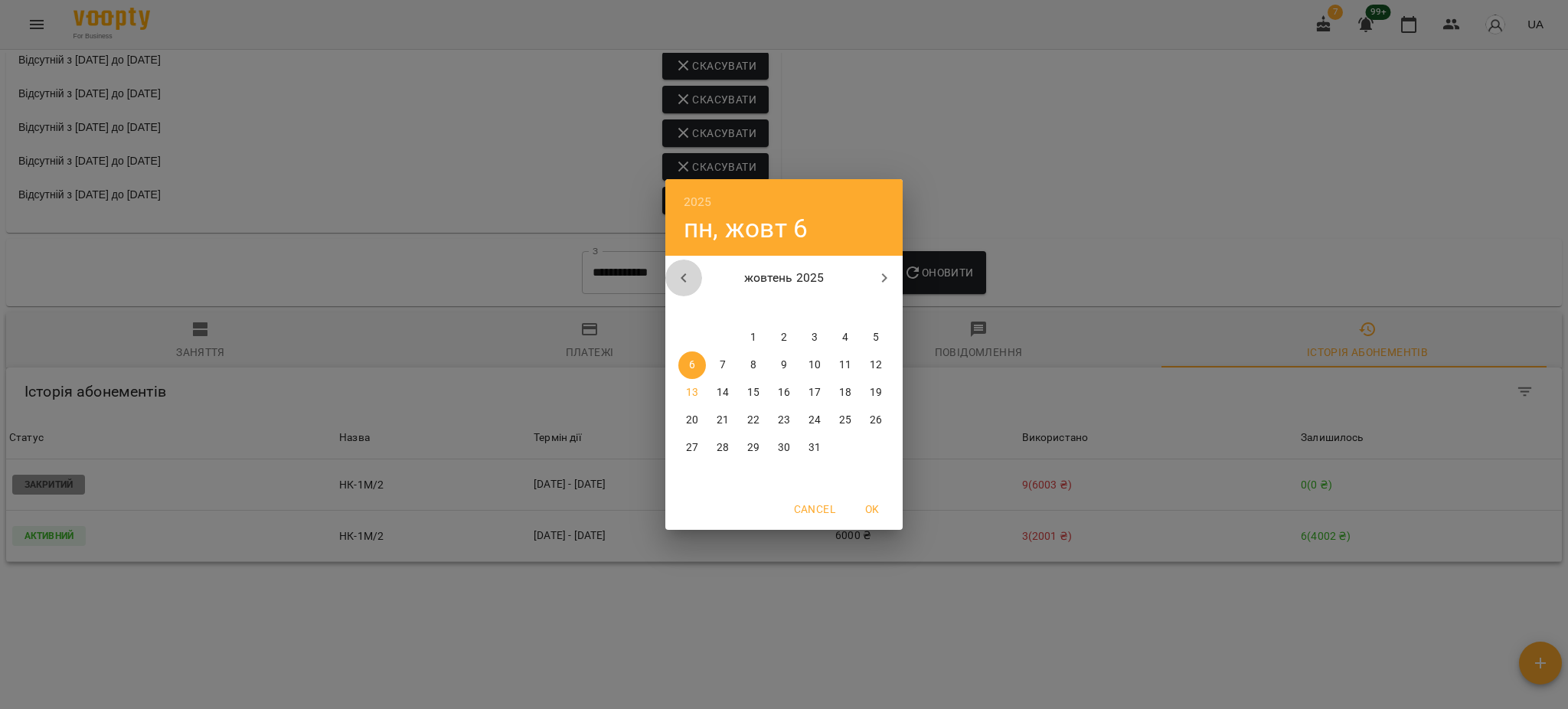
click at [682, 279] on icon "button" at bounding box center [684, 278] width 6 height 9
click at [815, 337] on p "1" at bounding box center [815, 337] width 7 height 15
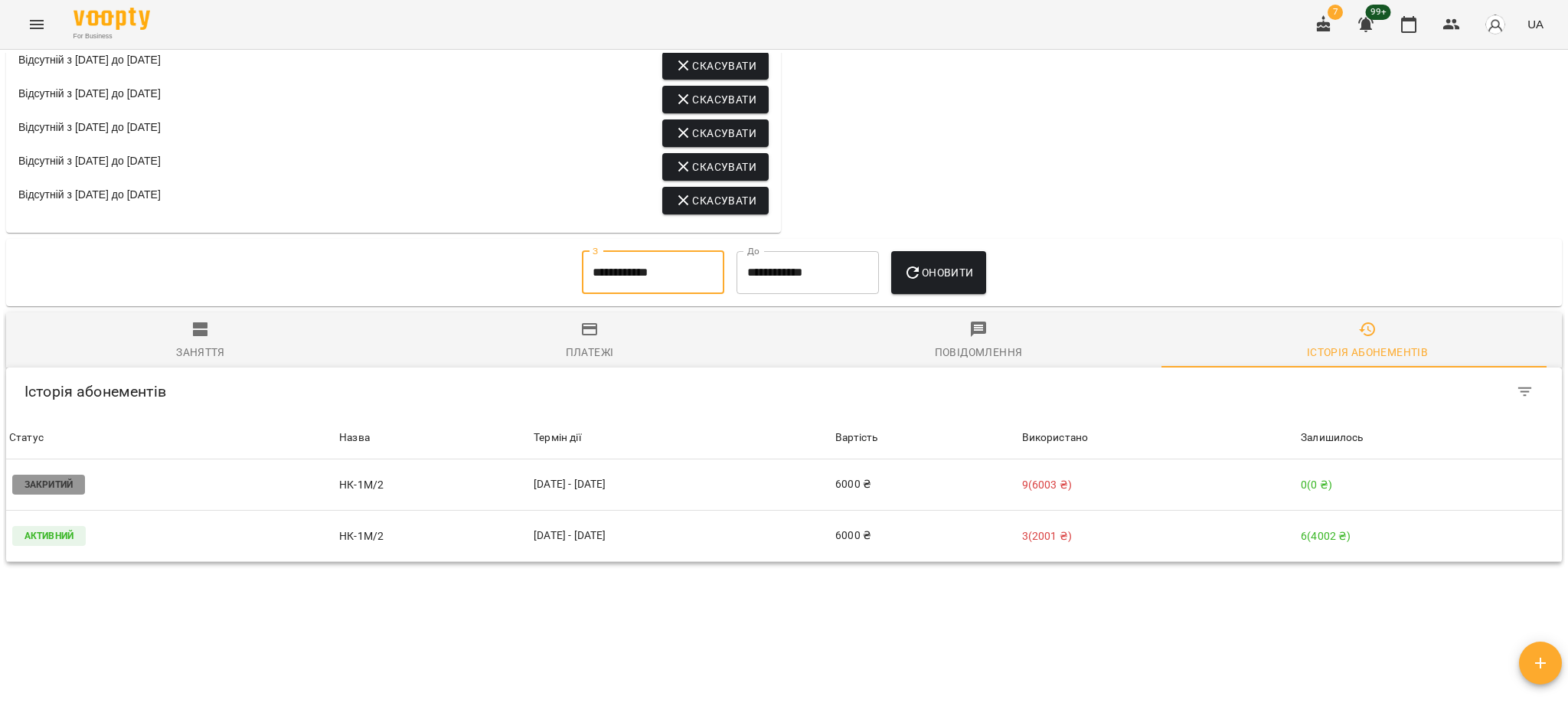
click at [957, 272] on span "Оновити" at bounding box center [938, 273] width 70 height 19
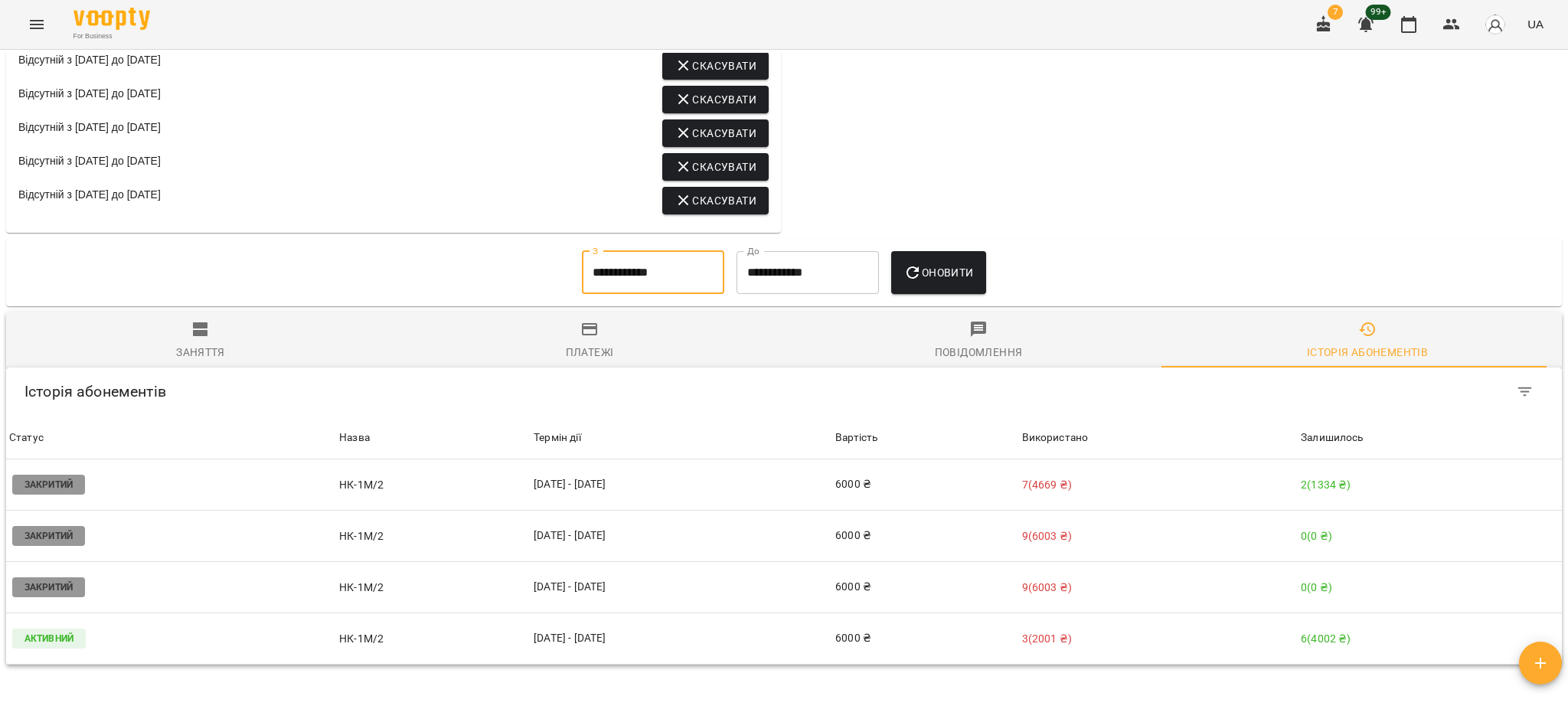
click at [582, 282] on input "**********" at bounding box center [653, 273] width 142 height 43
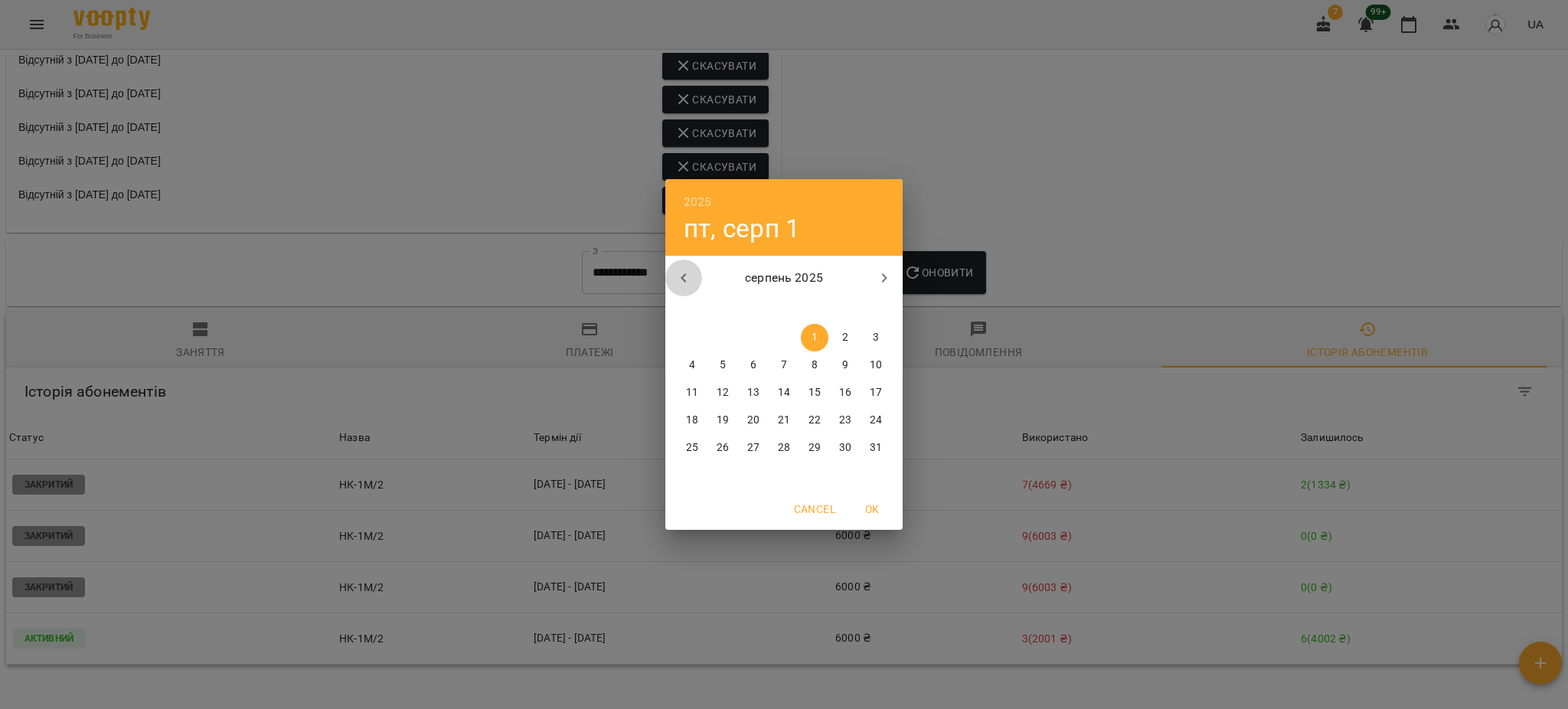
click at [681, 278] on icon "button" at bounding box center [684, 278] width 6 height 9
click at [721, 337] on p "1" at bounding box center [722, 337] width 7 height 15
type input "**********"
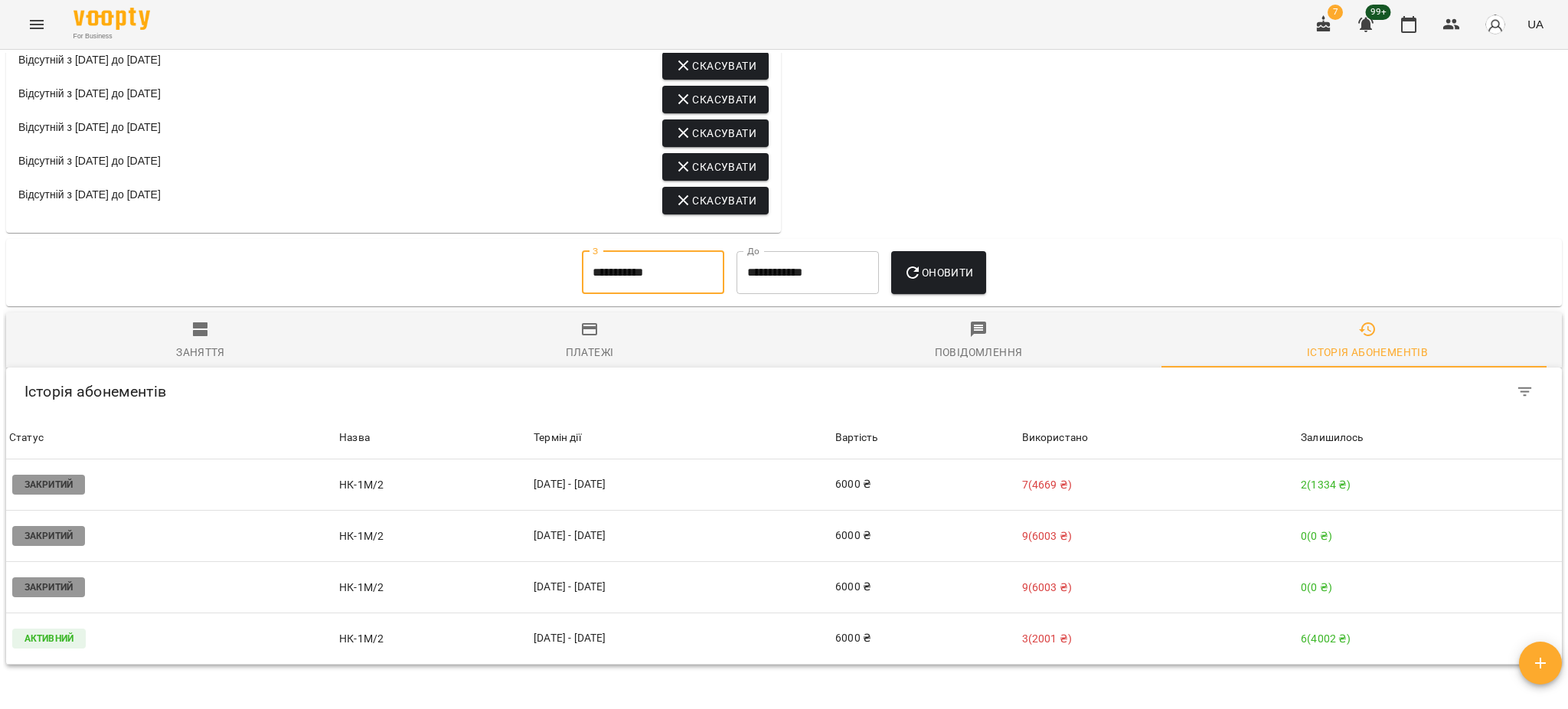
click at [939, 279] on span "Оновити" at bounding box center [938, 273] width 70 height 19
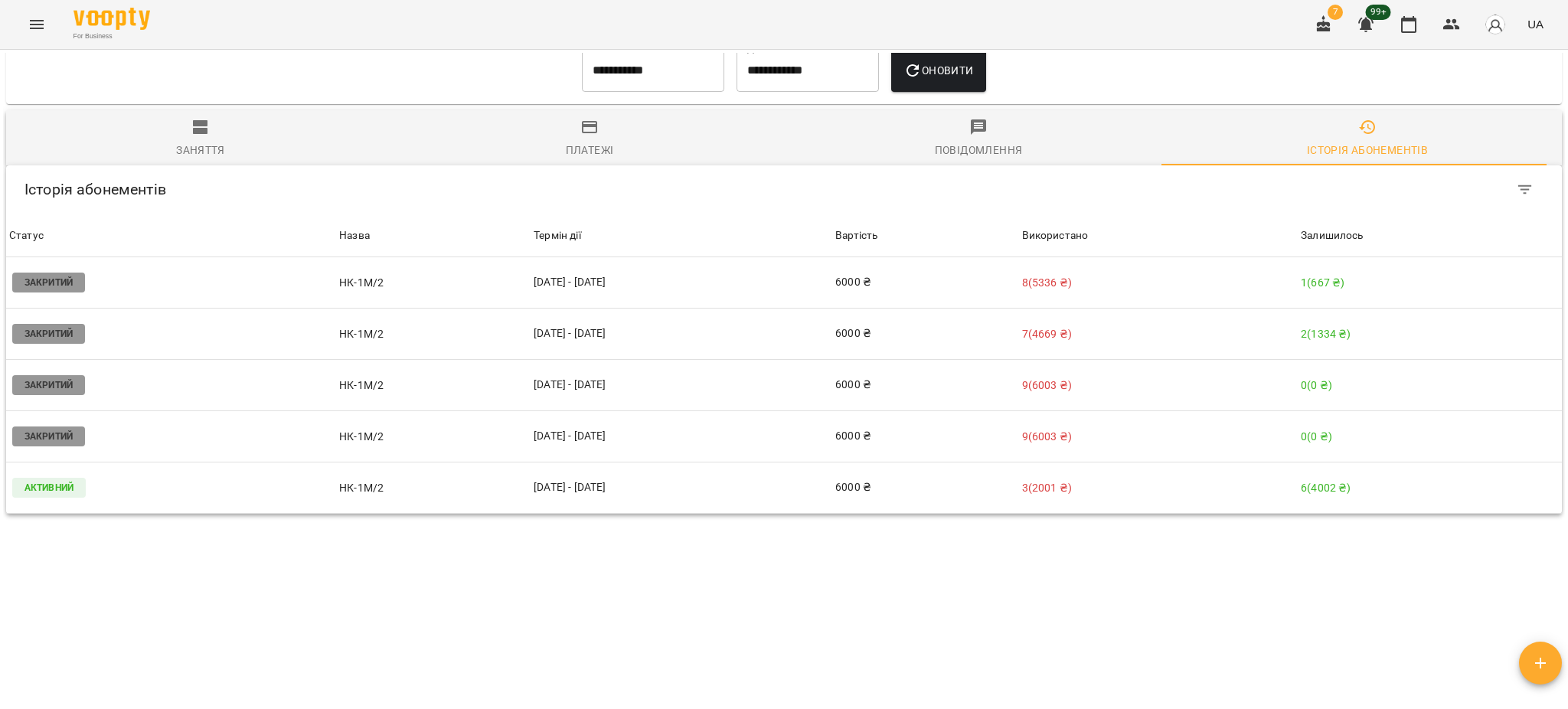
scroll to position [1428, 0]
click at [185, 129] on span "Заняття" at bounding box center [201, 138] width 371 height 41
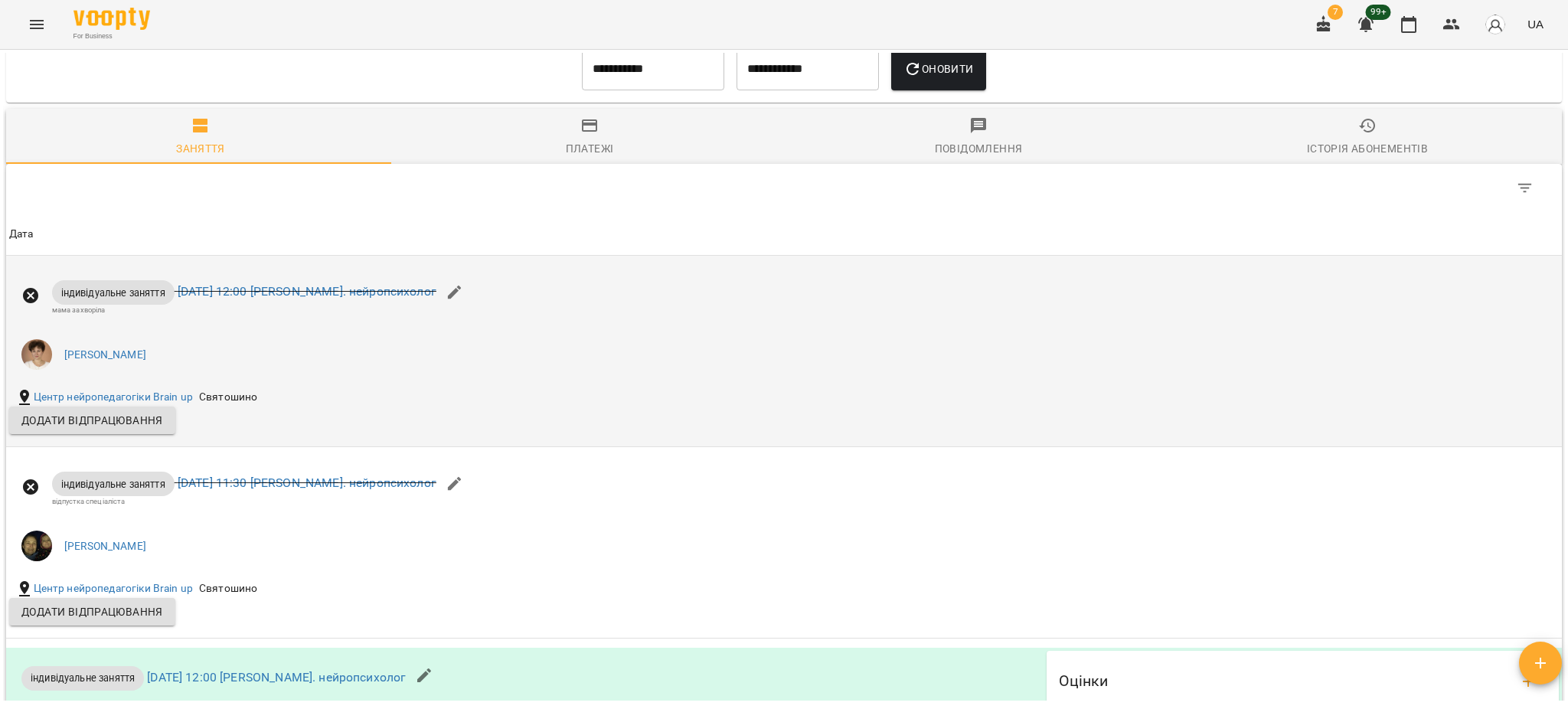
scroll to position [1225, 0]
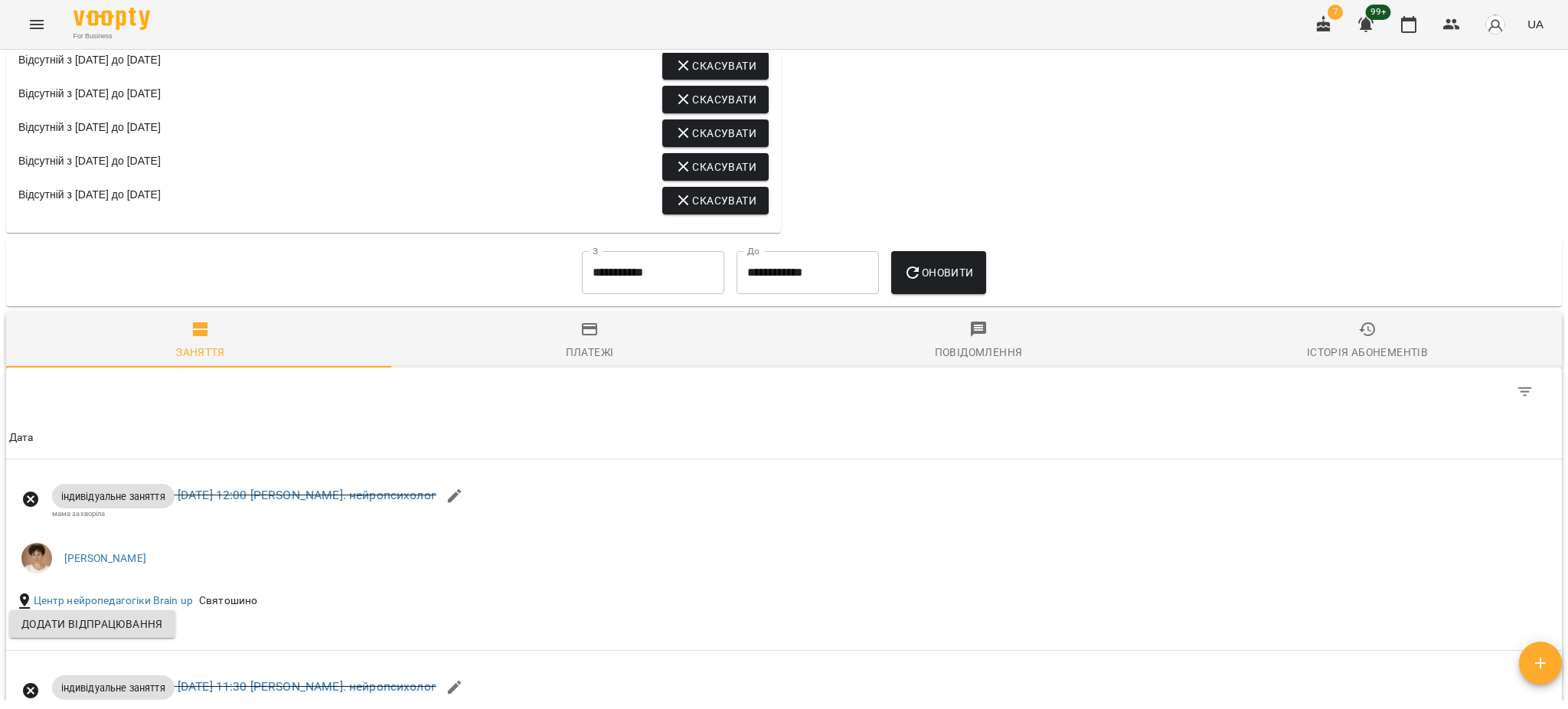
click at [1342, 353] on div "Історія абонементів" at bounding box center [1367, 352] width 121 height 19
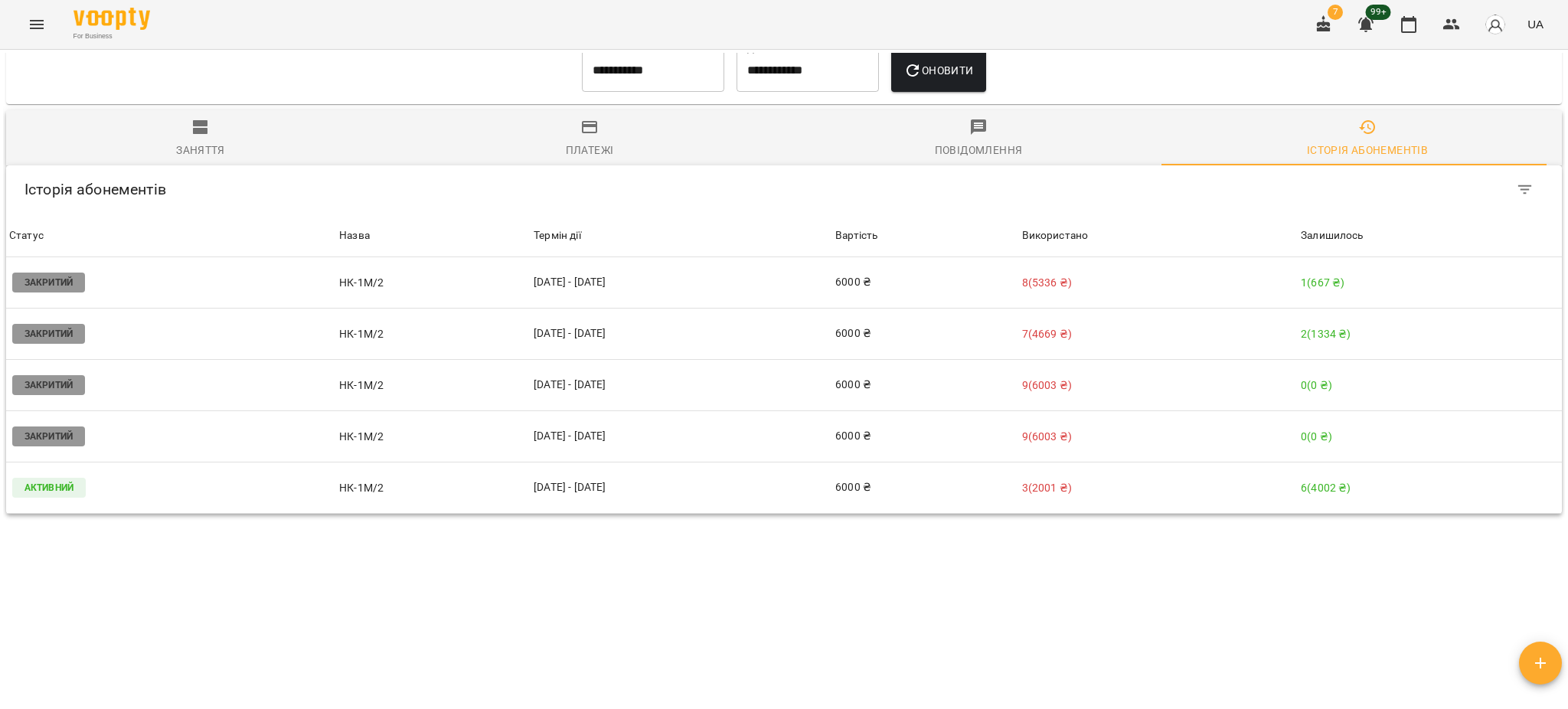
scroll to position [1428, 0]
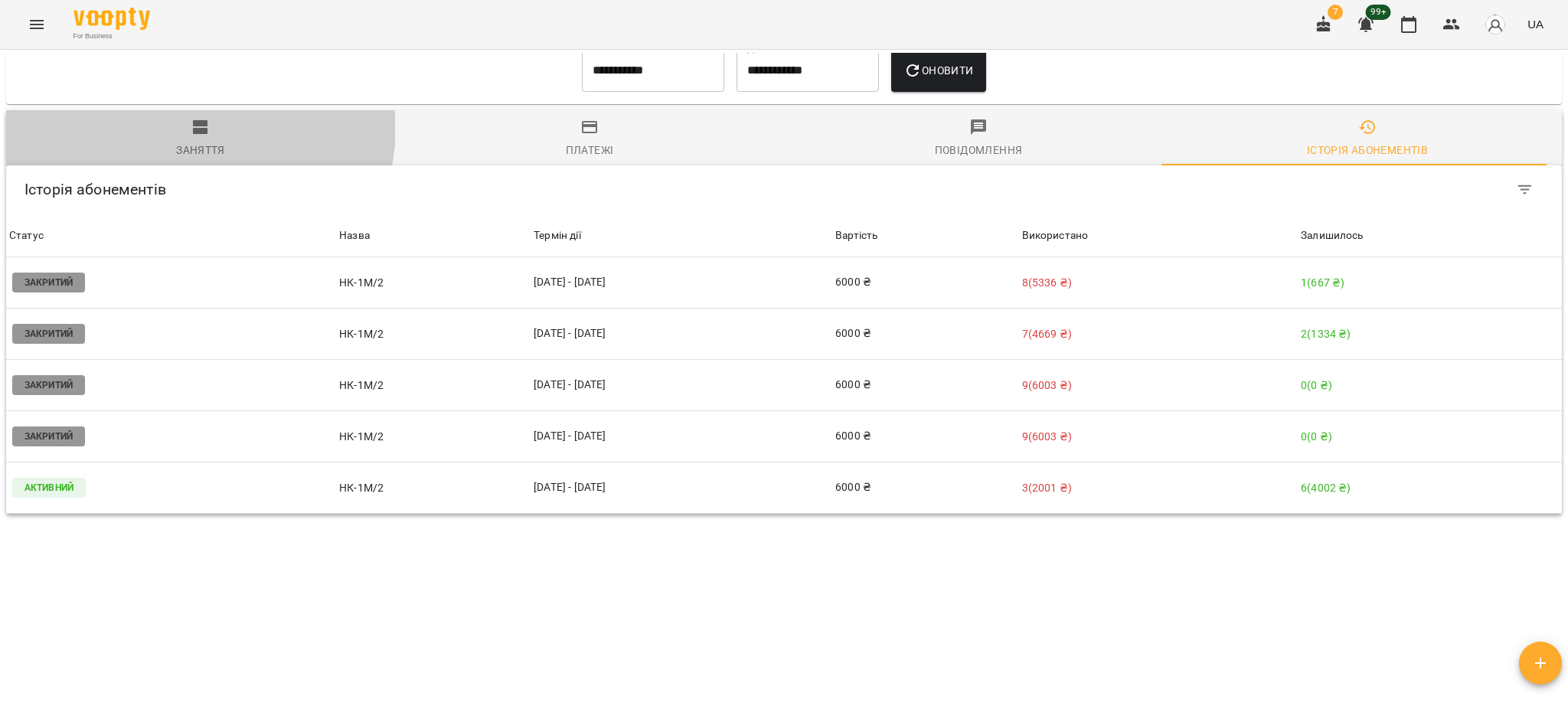
click at [191, 131] on icon "button" at bounding box center [201, 127] width 19 height 19
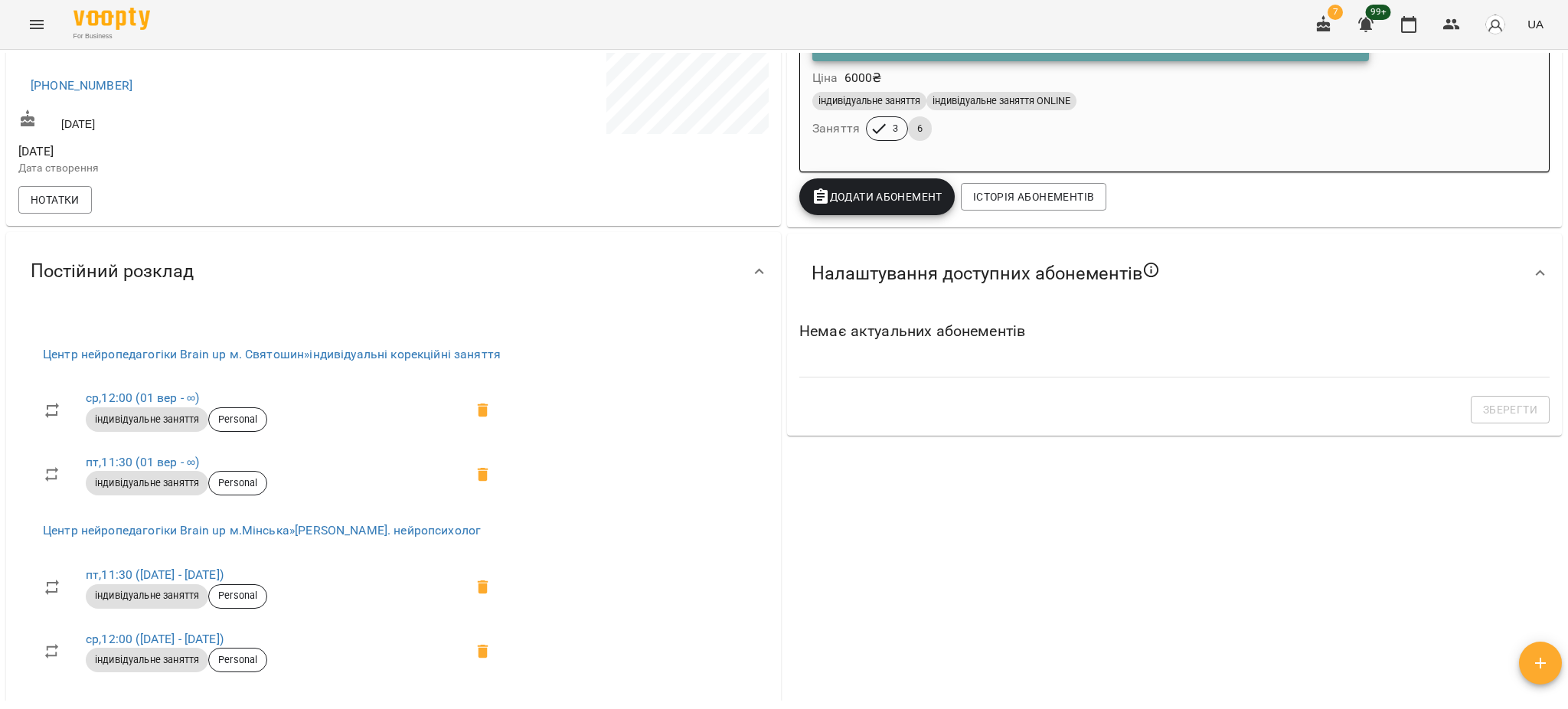
scroll to position [0, 0]
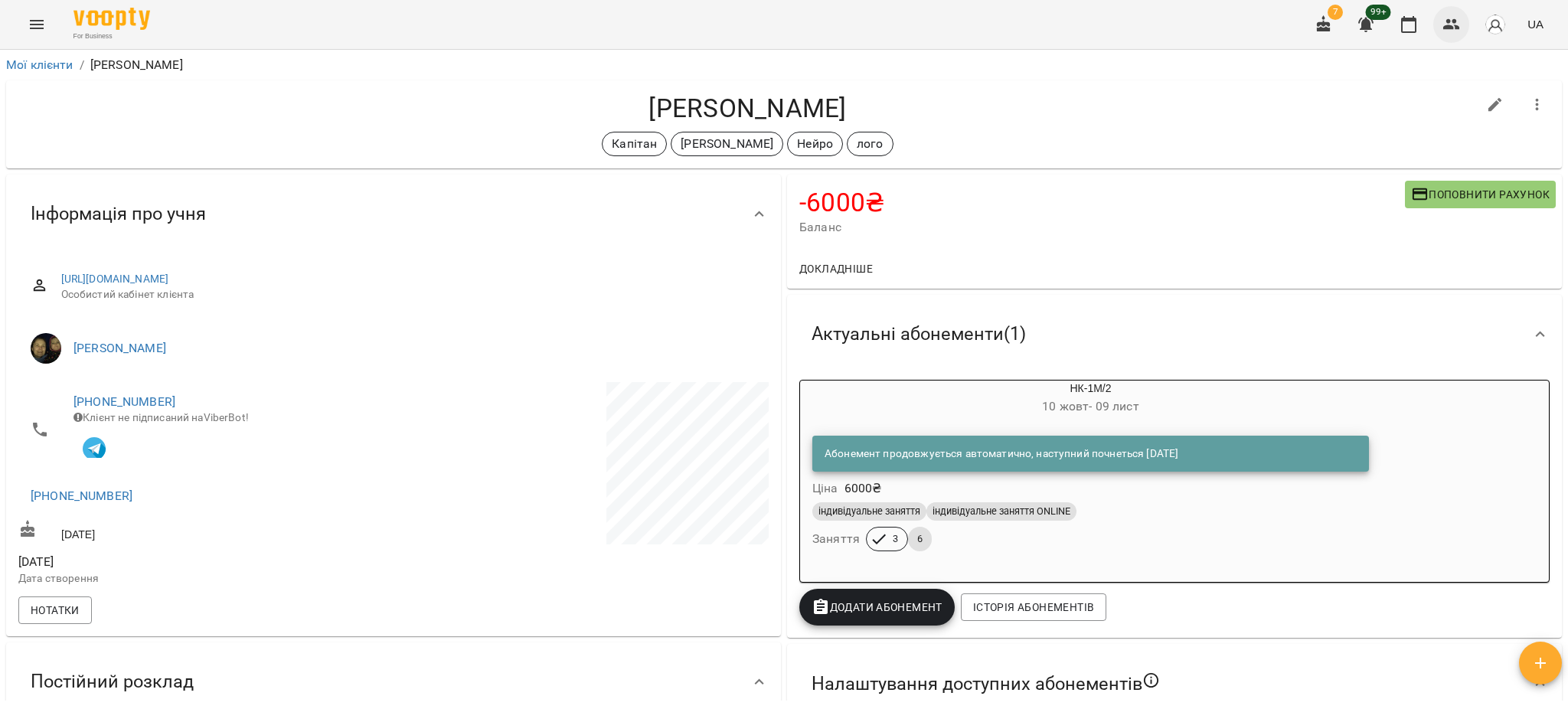
click at [1461, 23] on icon "button" at bounding box center [1452, 24] width 19 height 19
